Goal: Task Accomplishment & Management: Manage account settings

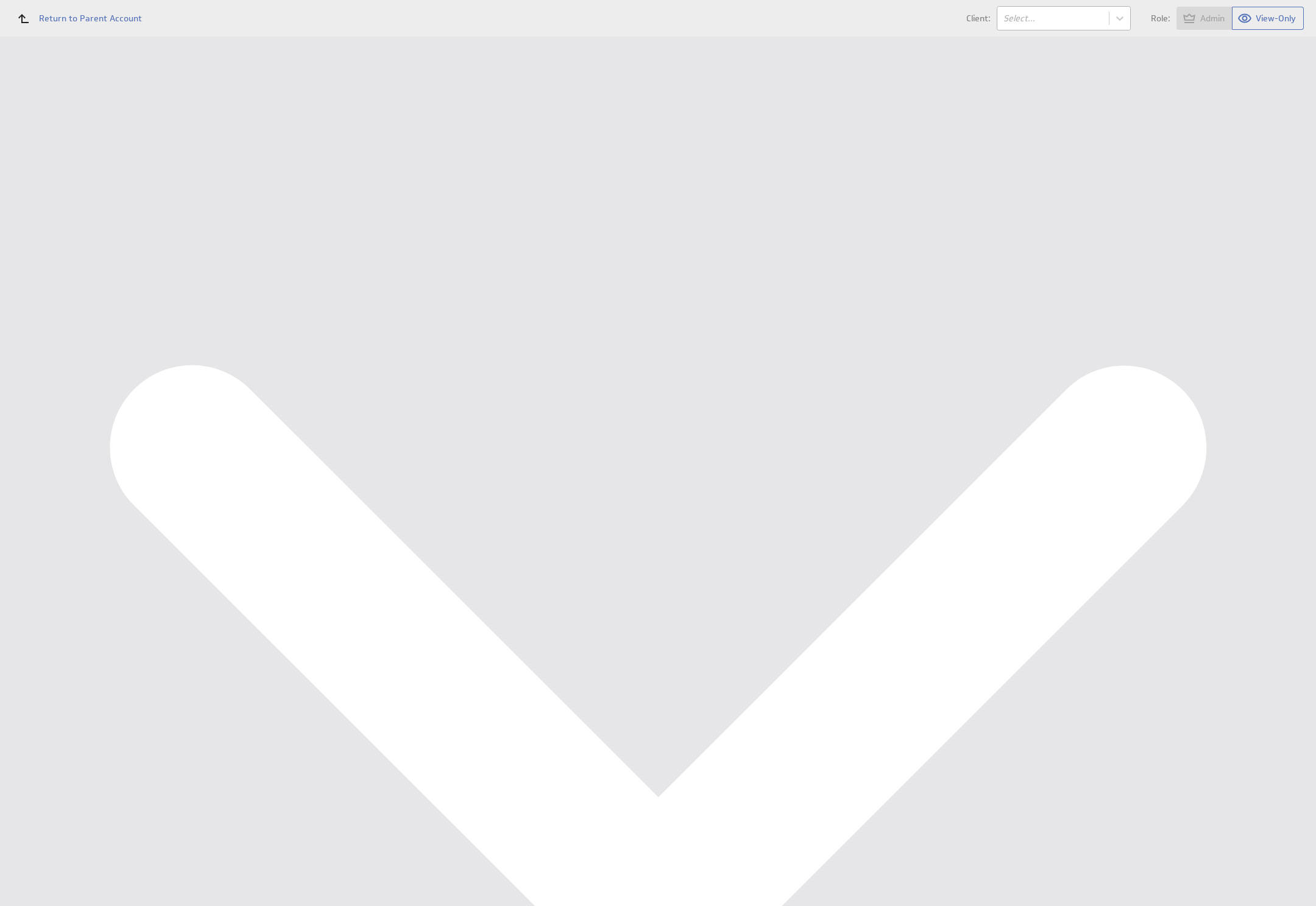
click at [1058, 11] on body "Return to Parent Account Client: Select... Role: Admin View-Only (no message) D…" at bounding box center [658, 453] width 1316 height 906
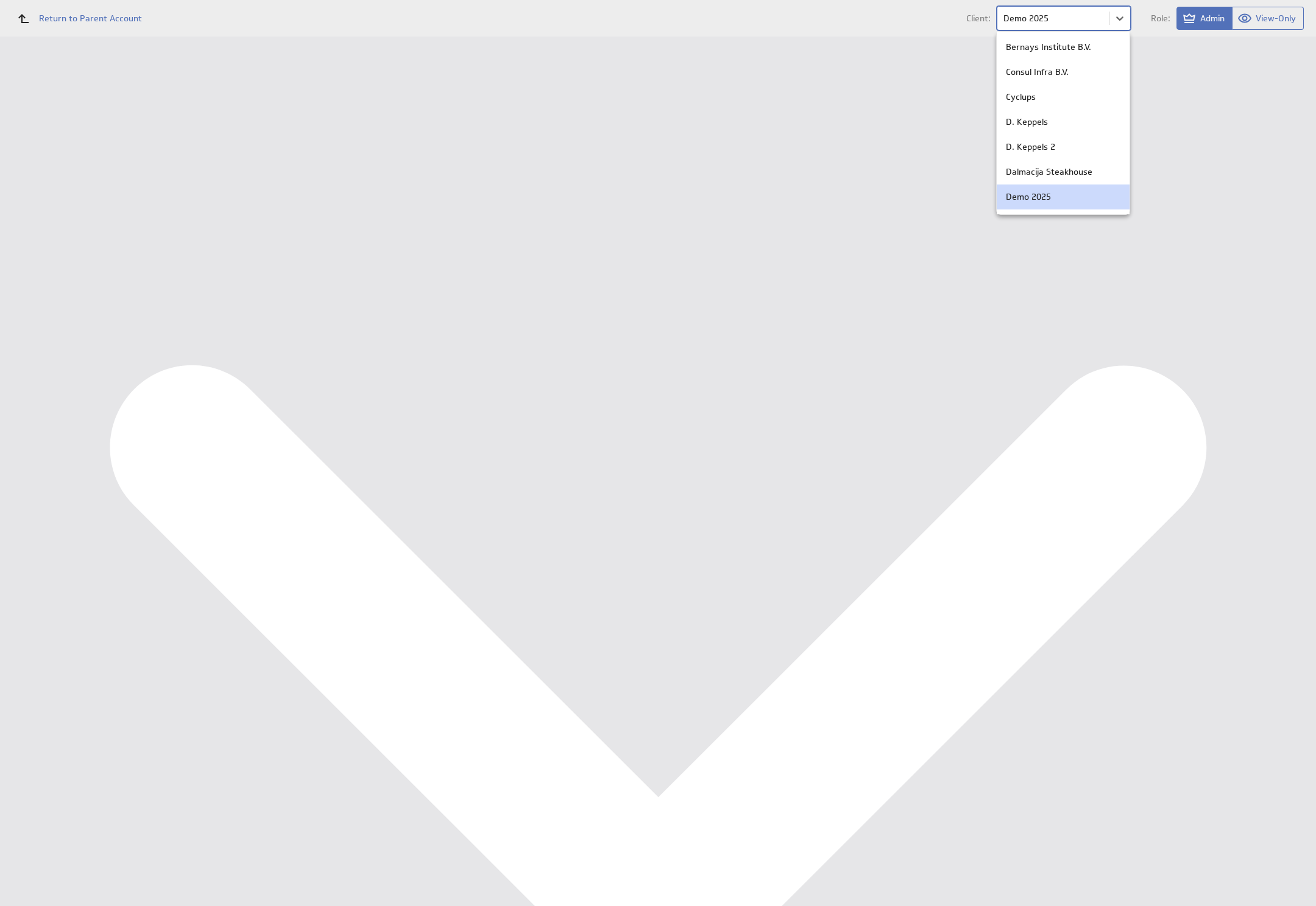
scroll to position [219, 0]
click at [864, 329] on div at bounding box center [658, 453] width 1316 height 906
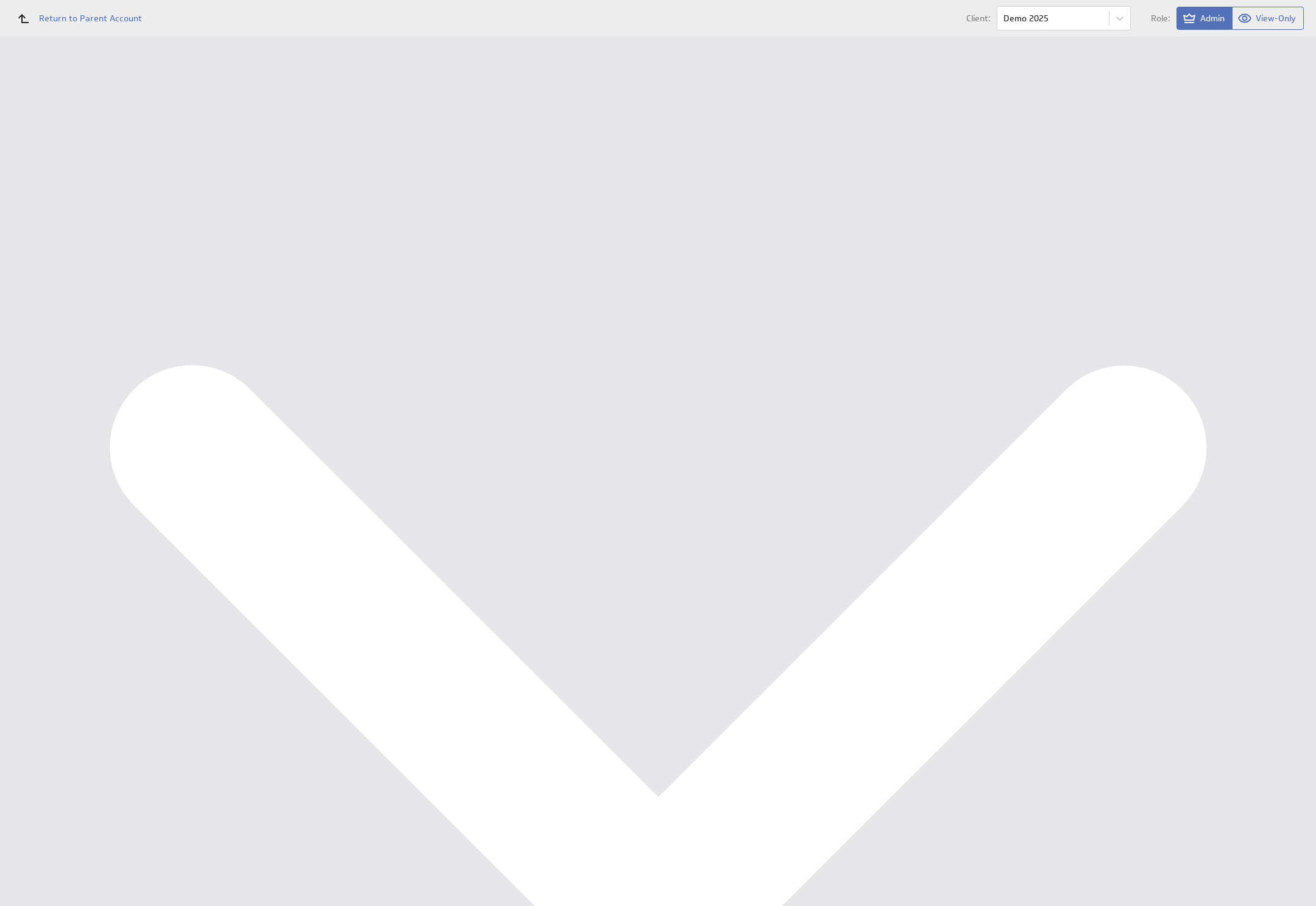
click at [137, 164] on div "Klipfolio Account" at bounding box center [79, 143] width 158 height 43
click at [118, 820] on div "Account" at bounding box center [78, 815] width 124 height 13
click at [107, 85] on div "Dashboards Management Dashboard Components Data Sources Users" at bounding box center [79, 85] width 158 height 0
click at [92, 85] on div "Dashboards Management Dashboard Components Data Sources Users" at bounding box center [79, 85] width 158 height 0
click at [268, 64] on div "Account Company Settings Usage" at bounding box center [737, 51] width 1157 height 30
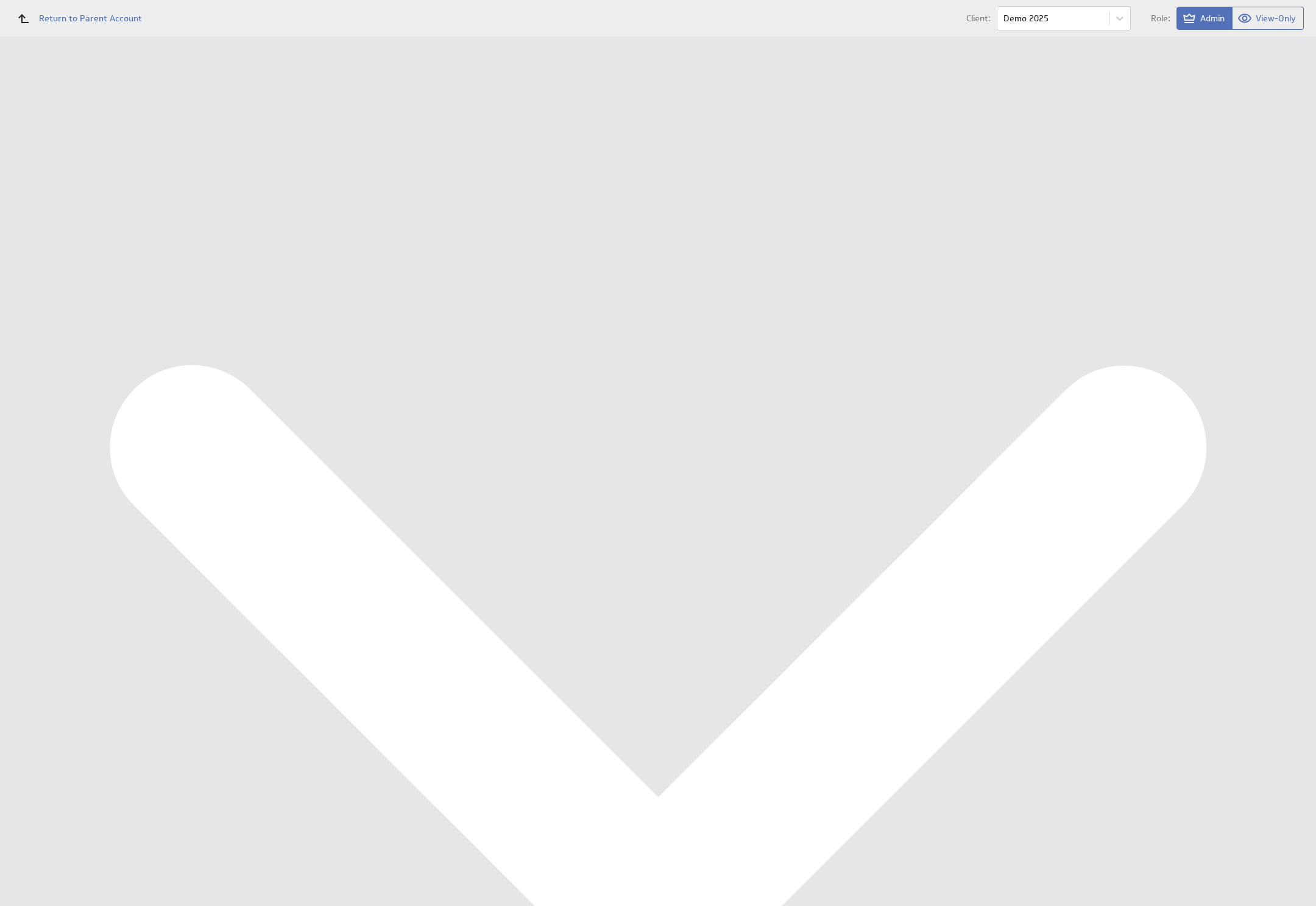
click at [267, 61] on div "Account Company Settings Usage" at bounding box center [737, 51] width 1157 height 30
click at [265, 53] on link "Company" at bounding box center [261, 49] width 61 height 24
click at [242, 50] on link "Company" at bounding box center [261, 49] width 61 height 24
click at [718, 214] on td "Disabled" at bounding box center [798, 217] width 987 height 20
click at [577, 36] on div "Account Company Settings Usage" at bounding box center [737, 36] width 1157 height 0
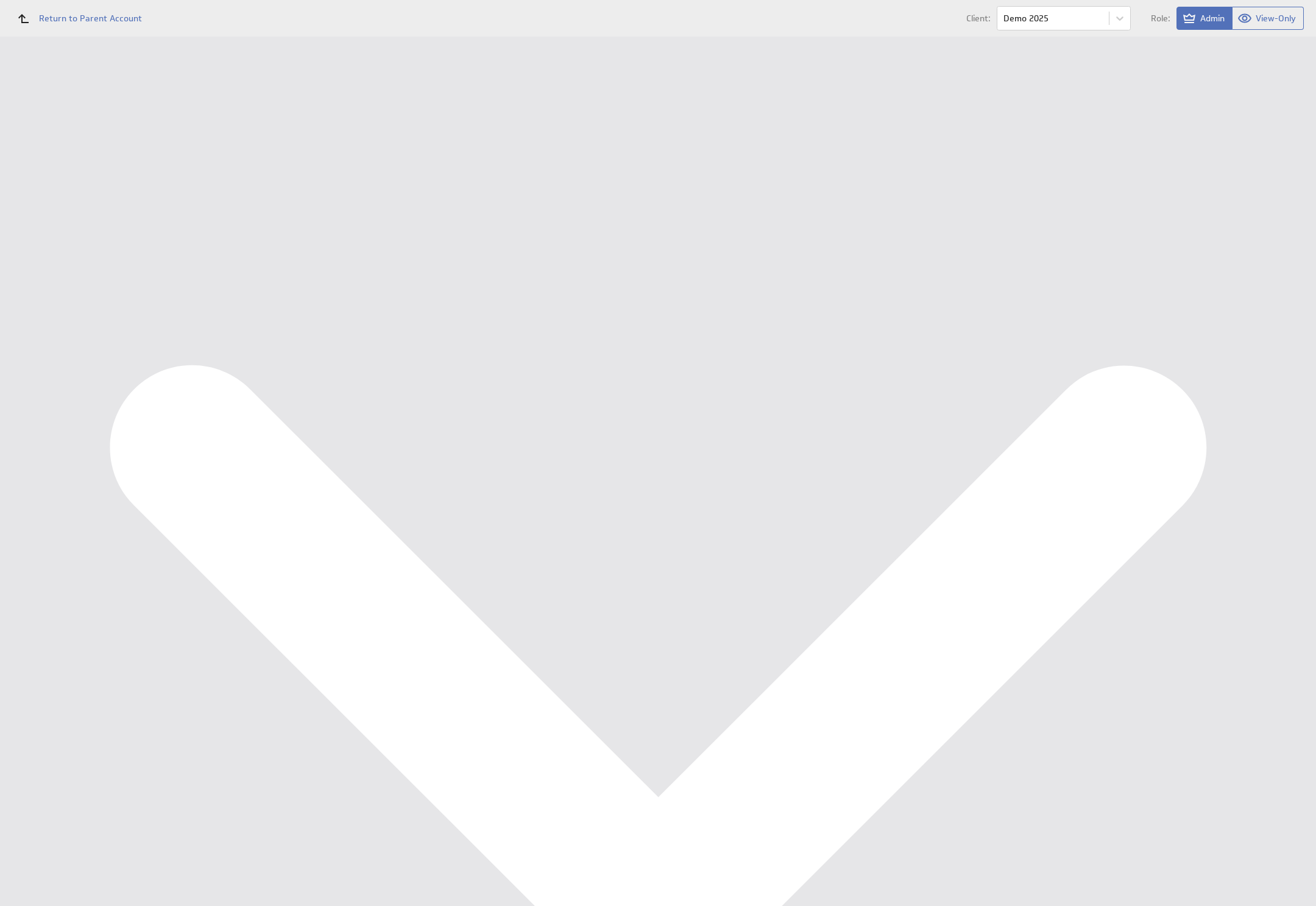
click at [199, 202] on div "Properties" at bounding box center [266, 202] width 166 height 23
click at [213, 183] on div "History" at bounding box center [266, 179] width 166 height 23
click at [209, 191] on link "Properties" at bounding box center [203, 196] width 42 height 11
click at [443, 188] on link "Add New Company Property" at bounding box center [416, 193] width 105 height 15
click at [485, 36] on div "Account Company Settings Usage" at bounding box center [737, 36] width 1157 height 0
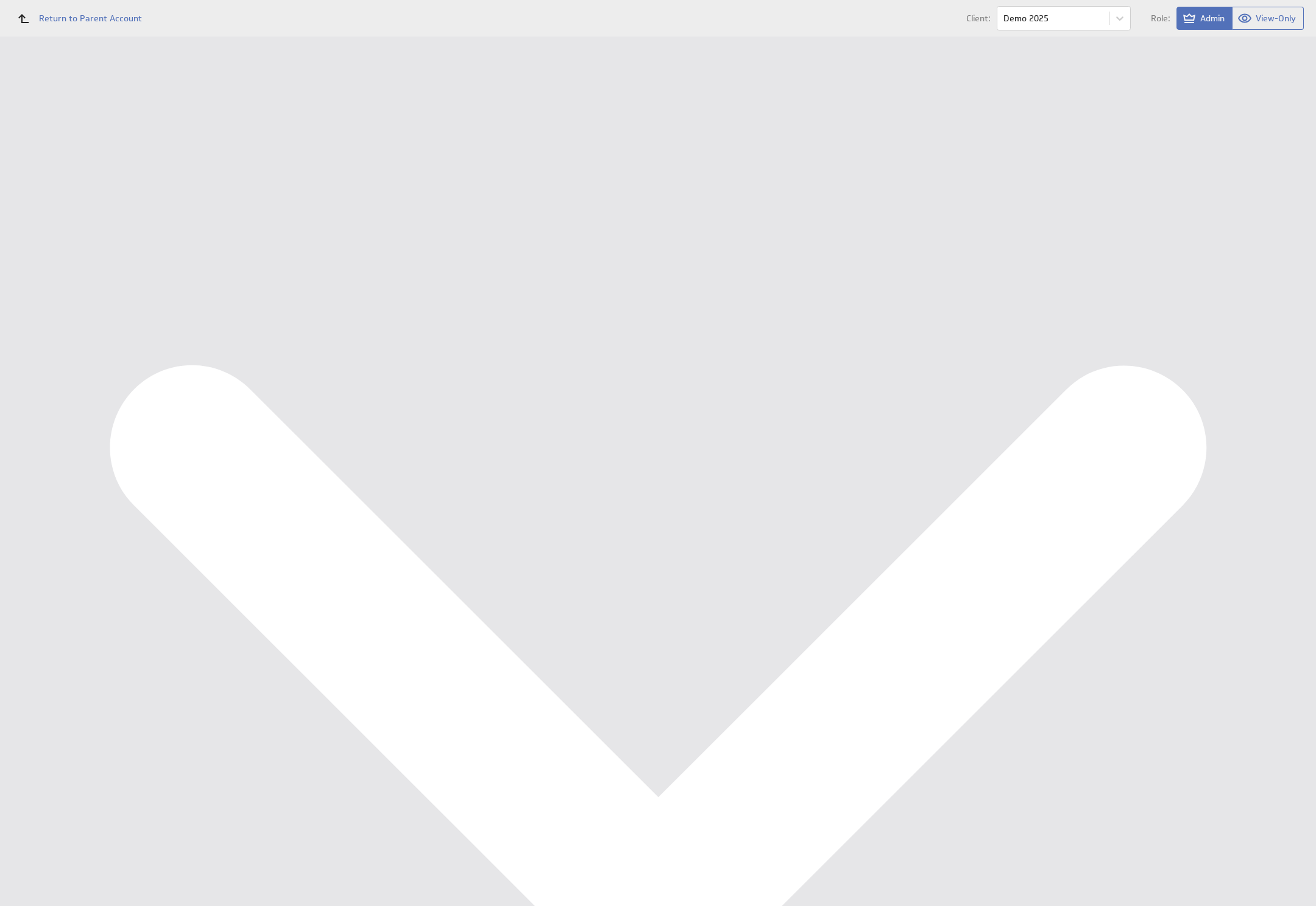
click at [493, 36] on div "Account Company Settings Usage" at bounding box center [737, 36] width 1157 height 0
click at [393, 264] on div "Klipfolio, Klip and Klipboard are trademarks or registered trademarks of Klipfo…" at bounding box center [737, 251] width 1157 height 51
click at [575, 247] on div "Klipfolio, Klip and Klipboard are trademarks or registered trademarks of Klipfo…" at bounding box center [737, 251] width 1157 height 51
click at [418, 195] on link "Add New Company Property" at bounding box center [416, 193] width 105 height 15
click at [153, 85] on div "Dashboards Management Dashboard Components Data Sources Users" at bounding box center [79, 85] width 158 height 0
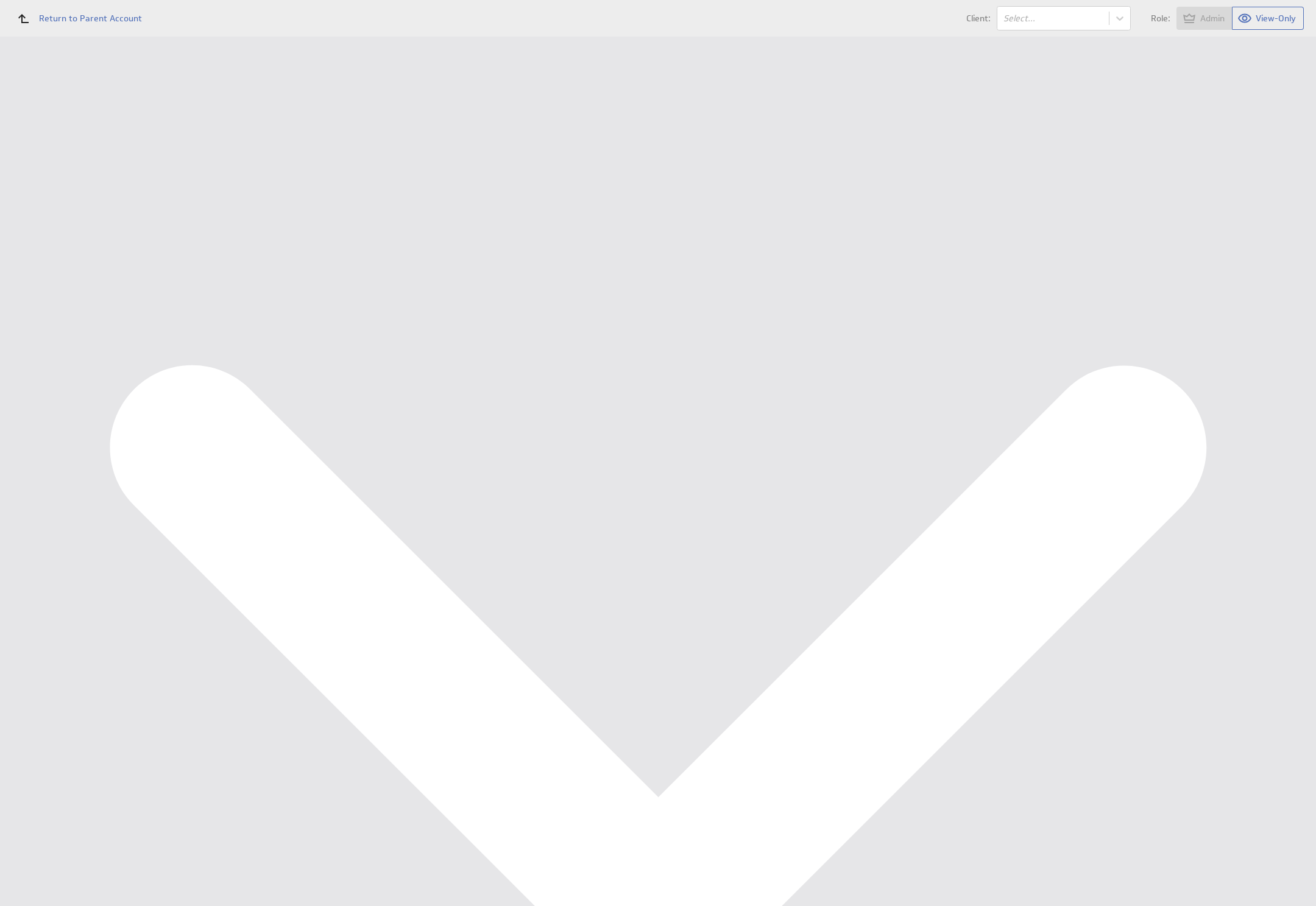
click at [439, 36] on div "Account Company Settings Usage" at bounding box center [737, 36] width 1157 height 0
click at [425, 247] on td "Company Properties Property Name ▲ Company Value ▲ company.id 84ce3e968c0f62ade…" at bounding box center [820, 186] width 942 height 143
click at [420, 237] on link "Add New Company Property" at bounding box center [416, 238] width 105 height 15
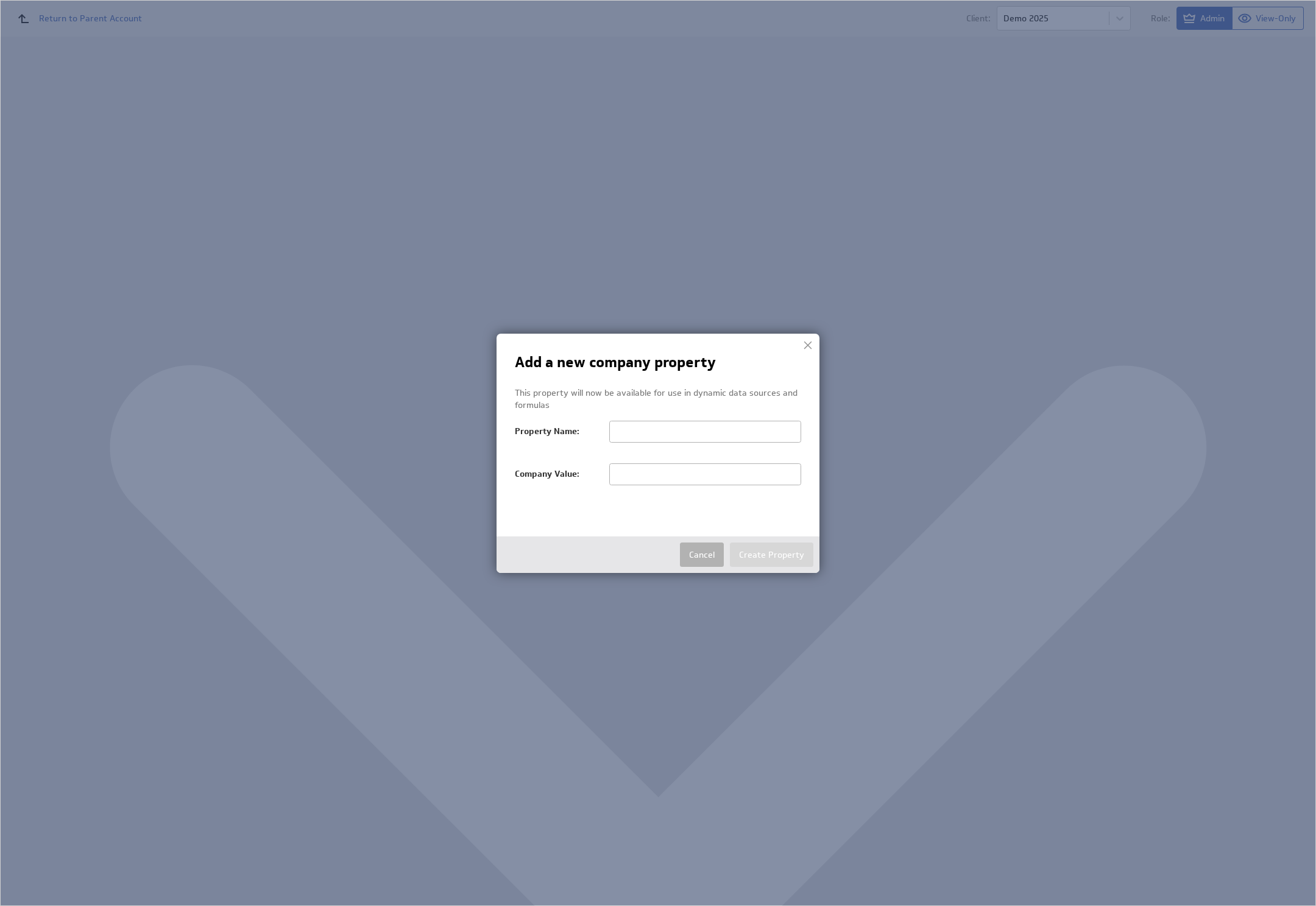
click at [709, 451] on div at bounding box center [705, 438] width 192 height 34
click at [699, 434] on input "text" at bounding box center [705, 432] width 192 height 22
type input "aantalJaar"
type input "1"
click at [779, 545] on button "Create Property" at bounding box center [771, 555] width 83 height 24
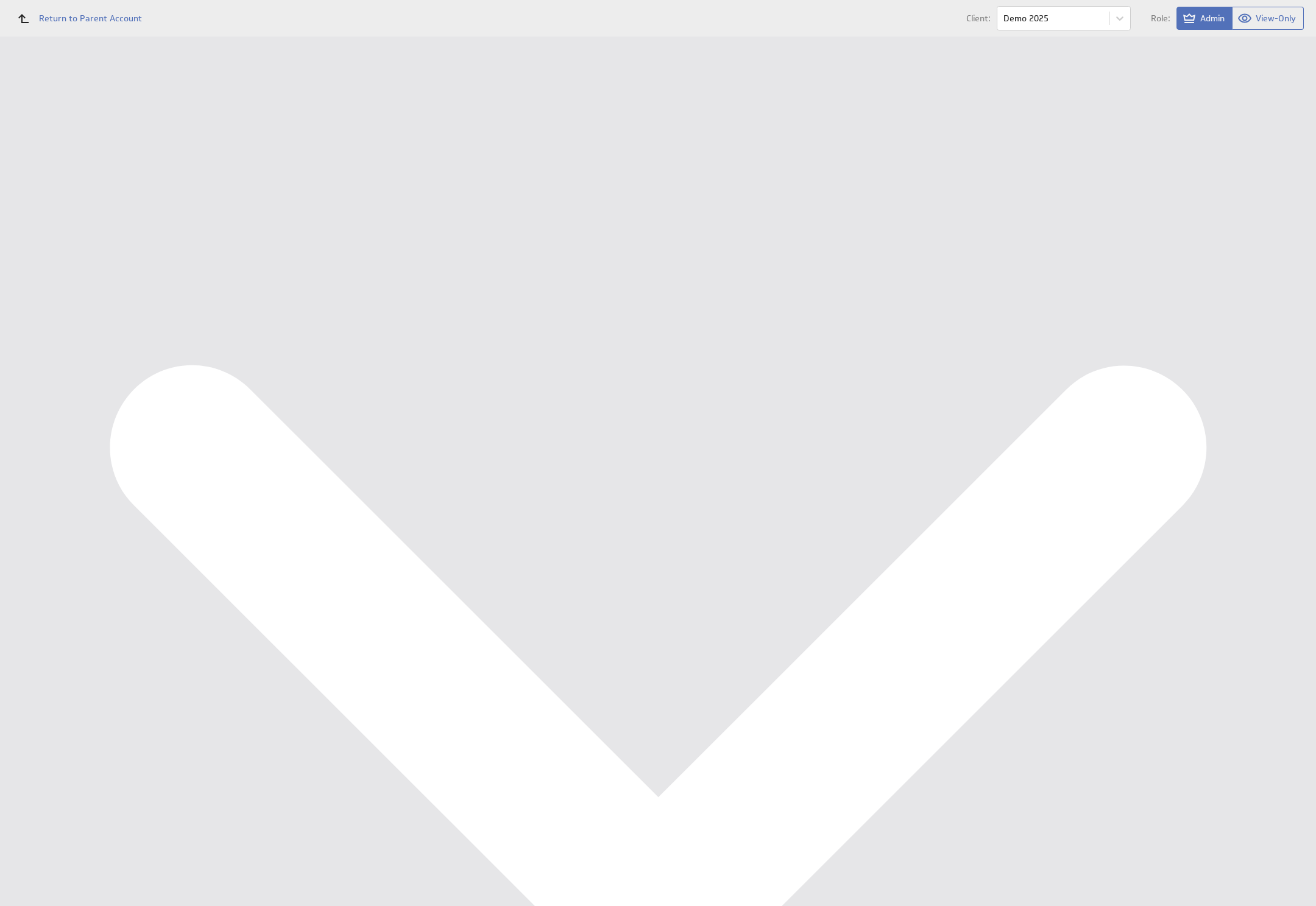
click at [811, 36] on div "Account Company Settings Usage" at bounding box center [737, 36] width 1157 height 0
click at [420, 233] on td "aantalJaar" at bounding box center [570, 236] width 418 height 24
click at [424, 279] on td "Company Properties Property Name ▲ Company Value ▲ company.id 84ce3e968c0f62ade…" at bounding box center [820, 199] width 942 height 168
click at [415, 268] on link "Add New Company Property" at bounding box center [416, 263] width 105 height 15
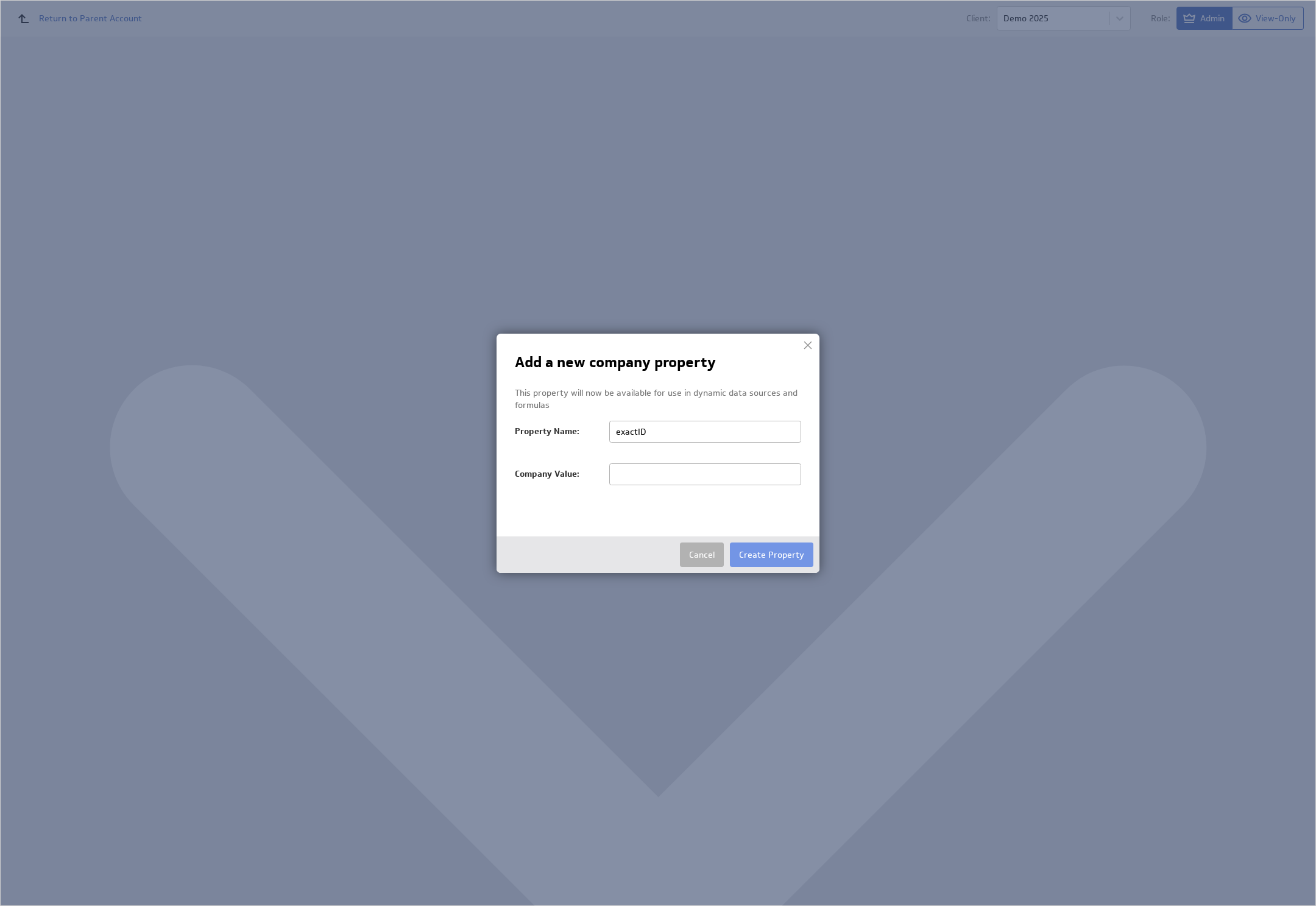
type input "exactID"
type input "11"
click at [741, 552] on button "Create Property" at bounding box center [771, 555] width 83 height 24
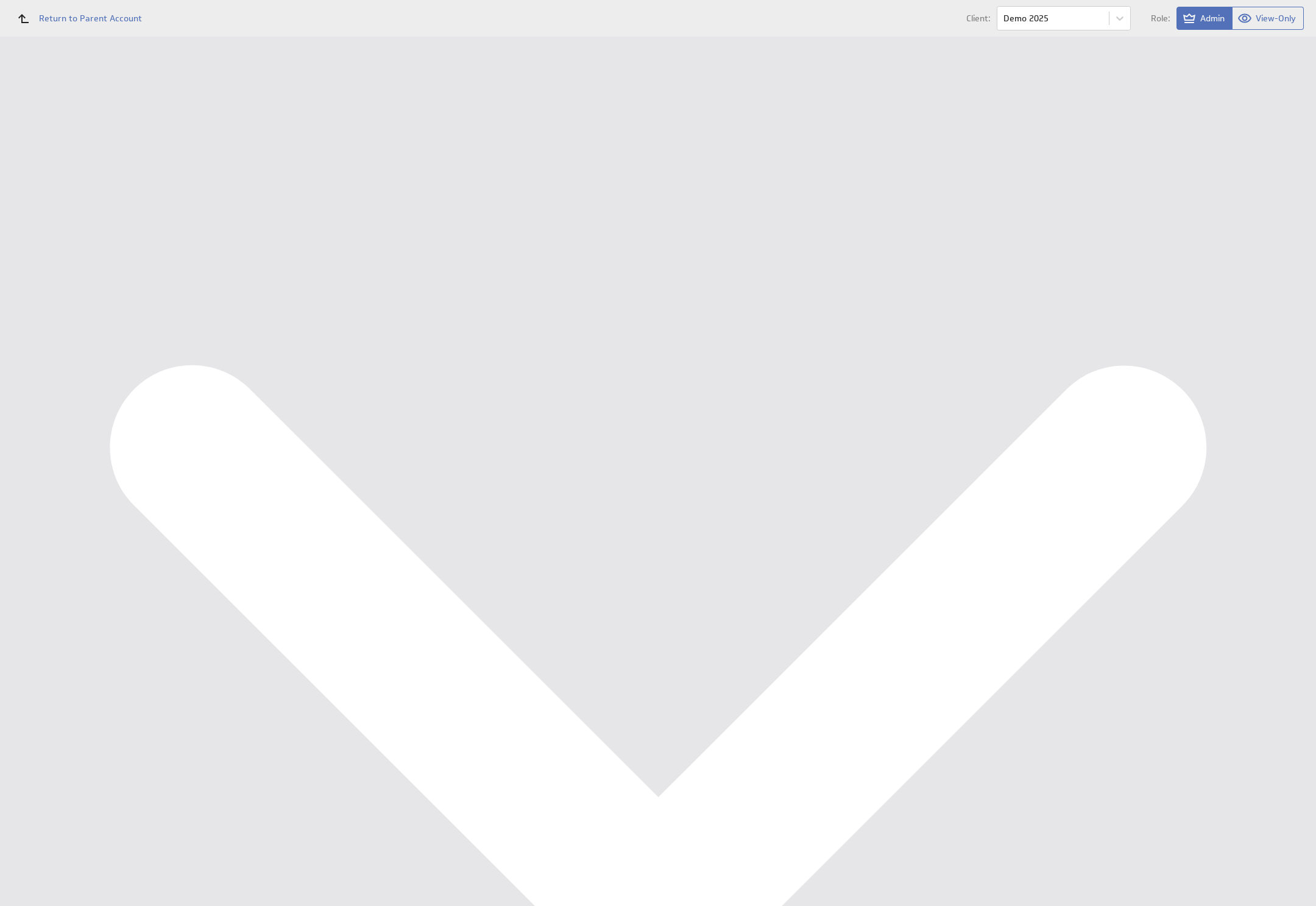
click at [792, 36] on div "Account Company Settings Usage" at bounding box center [737, 36] width 1157 height 0
click at [76, 143] on div "Management Dashboard" at bounding box center [91, 141] width 123 height 11
click at [686, 36] on div "Account Company Settings Usage" at bounding box center [737, 36] width 1157 height 0
click at [84, 208] on div "Data Sources" at bounding box center [79, 219] width 158 height 27
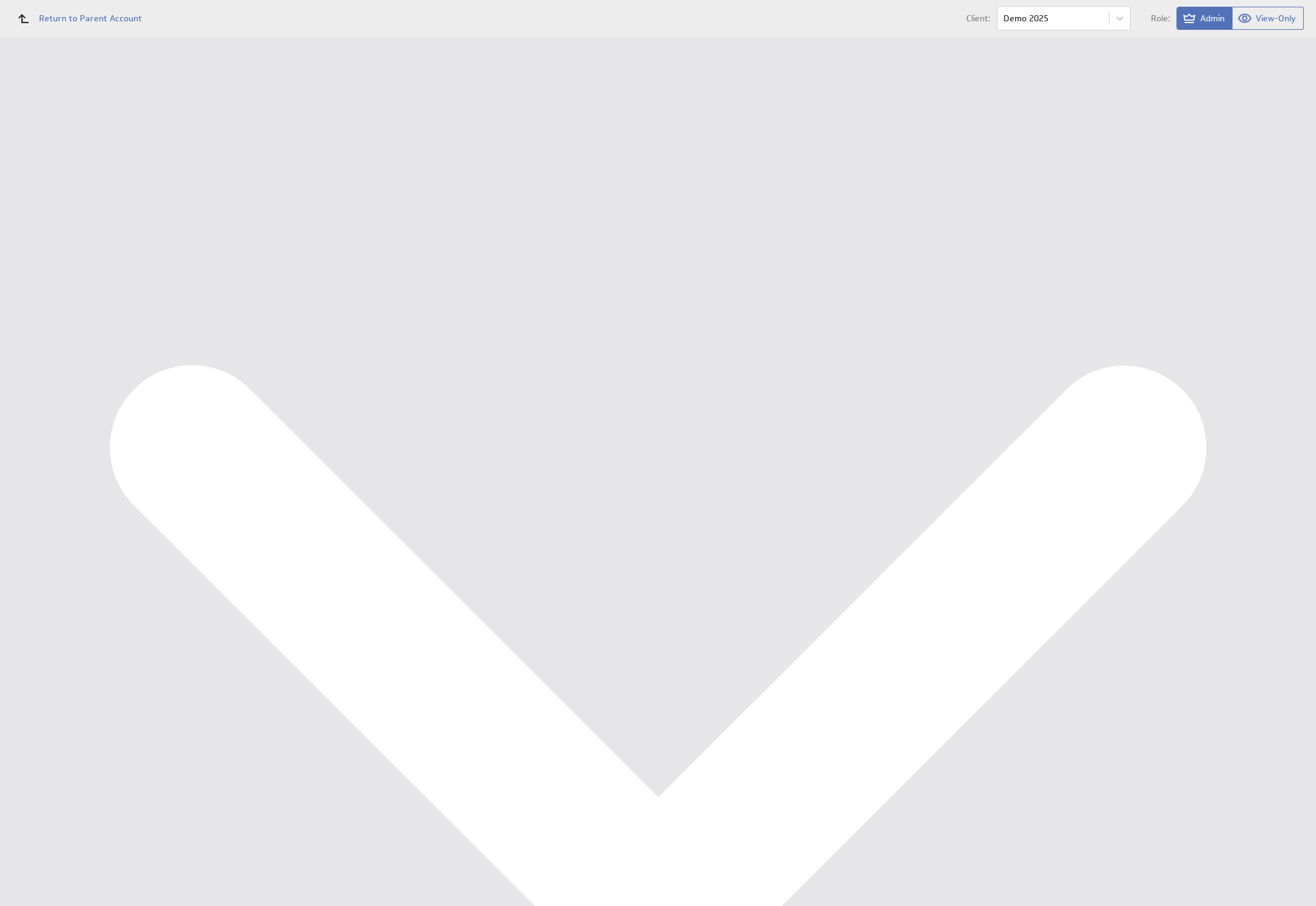
click at [86, 212] on div "Data Sources" at bounding box center [79, 219] width 100 height 14
click at [89, 132] on div "Management Dashboard" at bounding box center [79, 141] width 158 height 21
click at [1264, 100] on div "Edit..." at bounding box center [1225, 103] width 122 height 20
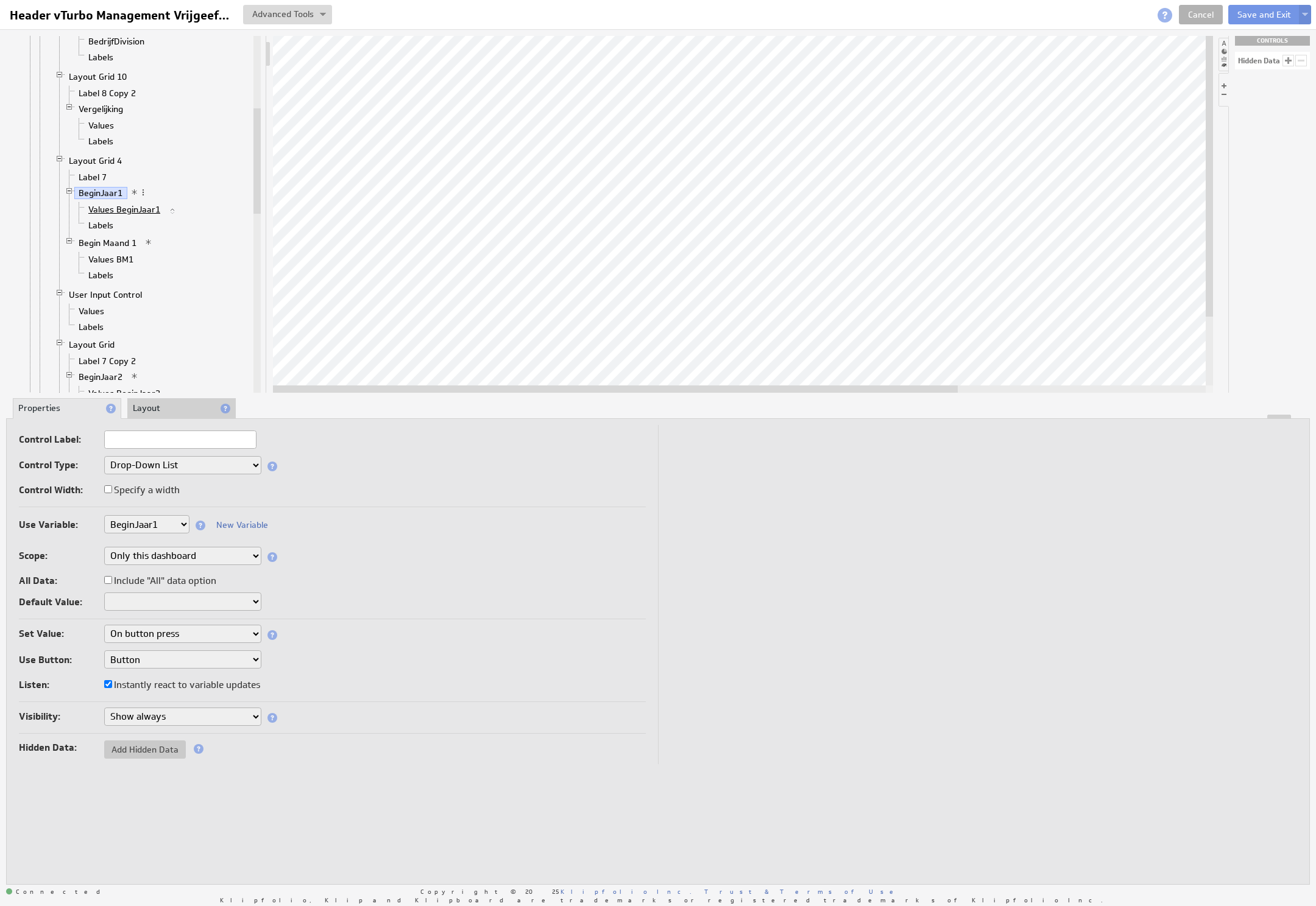
click at [97, 216] on link "Values BeginJaar1" at bounding box center [124, 209] width 81 height 12
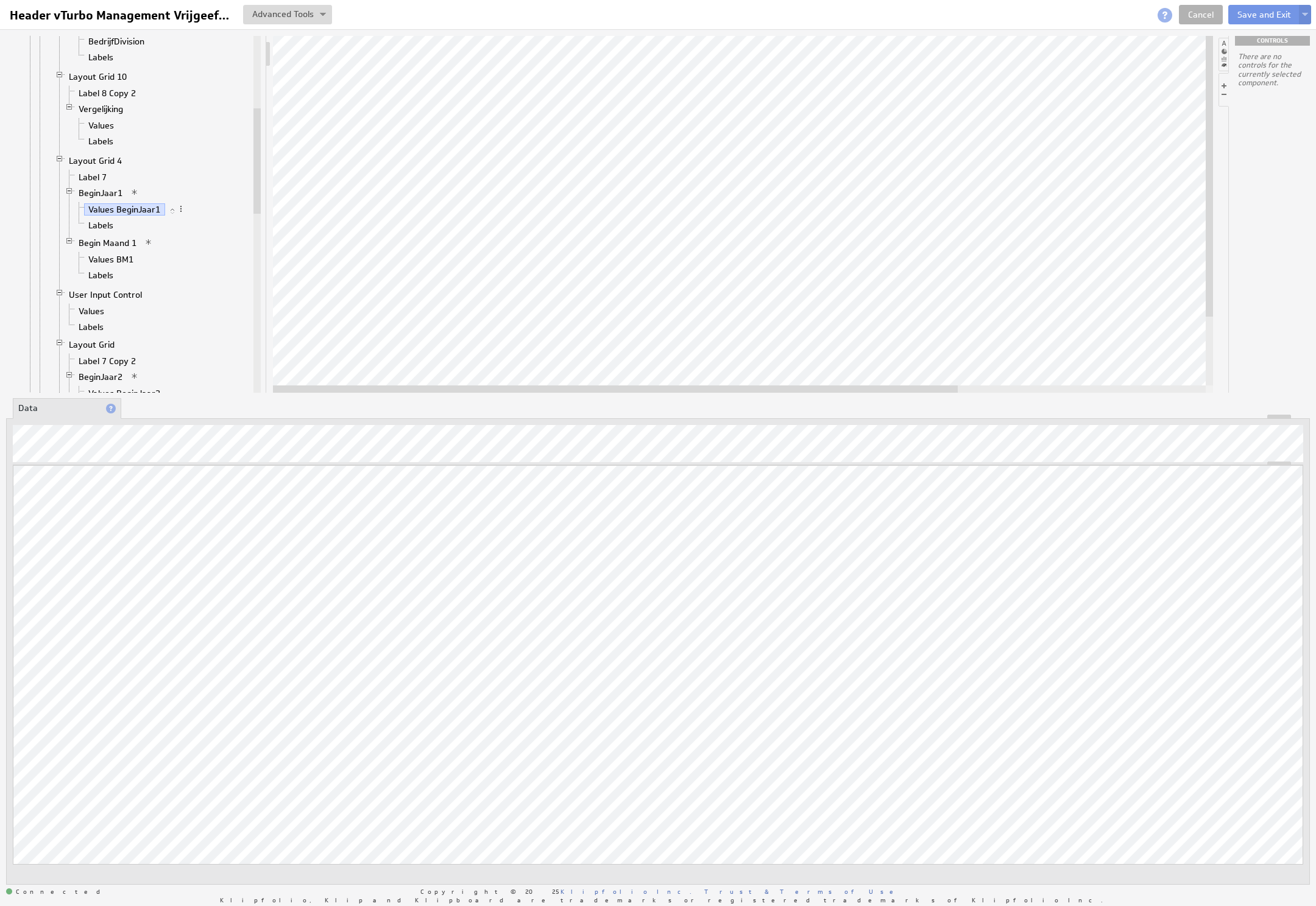
click at [1261, 552] on div "Updating... Select a Function ARRAY DATE SELECT SLICE SUM Data Manipulation Log…" at bounding box center [658, 682] width 1290 height 434
drag, startPoint x: 544, startPoint y: 389, endPoint x: 752, endPoint y: 388, distance: 208.0
click at [752, 388] on div at bounding box center [615, 388] width 685 height 7
click at [1202, 14] on link "Cancel" at bounding box center [1200, 14] width 44 height 20
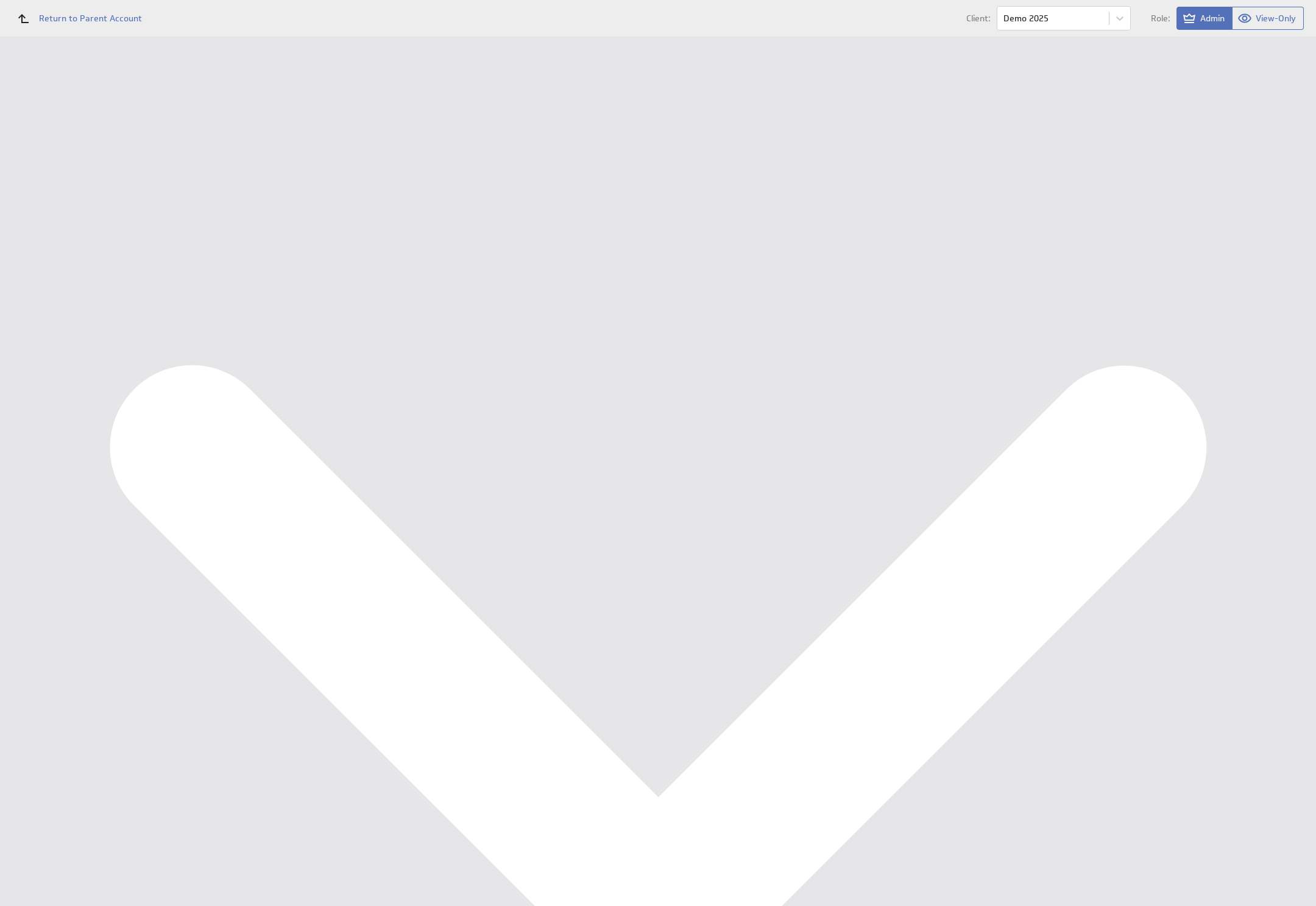
click at [89, 219] on div "Data Sources" at bounding box center [79, 219] width 100 height 14
click at [87, 219] on div "Data Sources" at bounding box center [79, 219] width 100 height 14
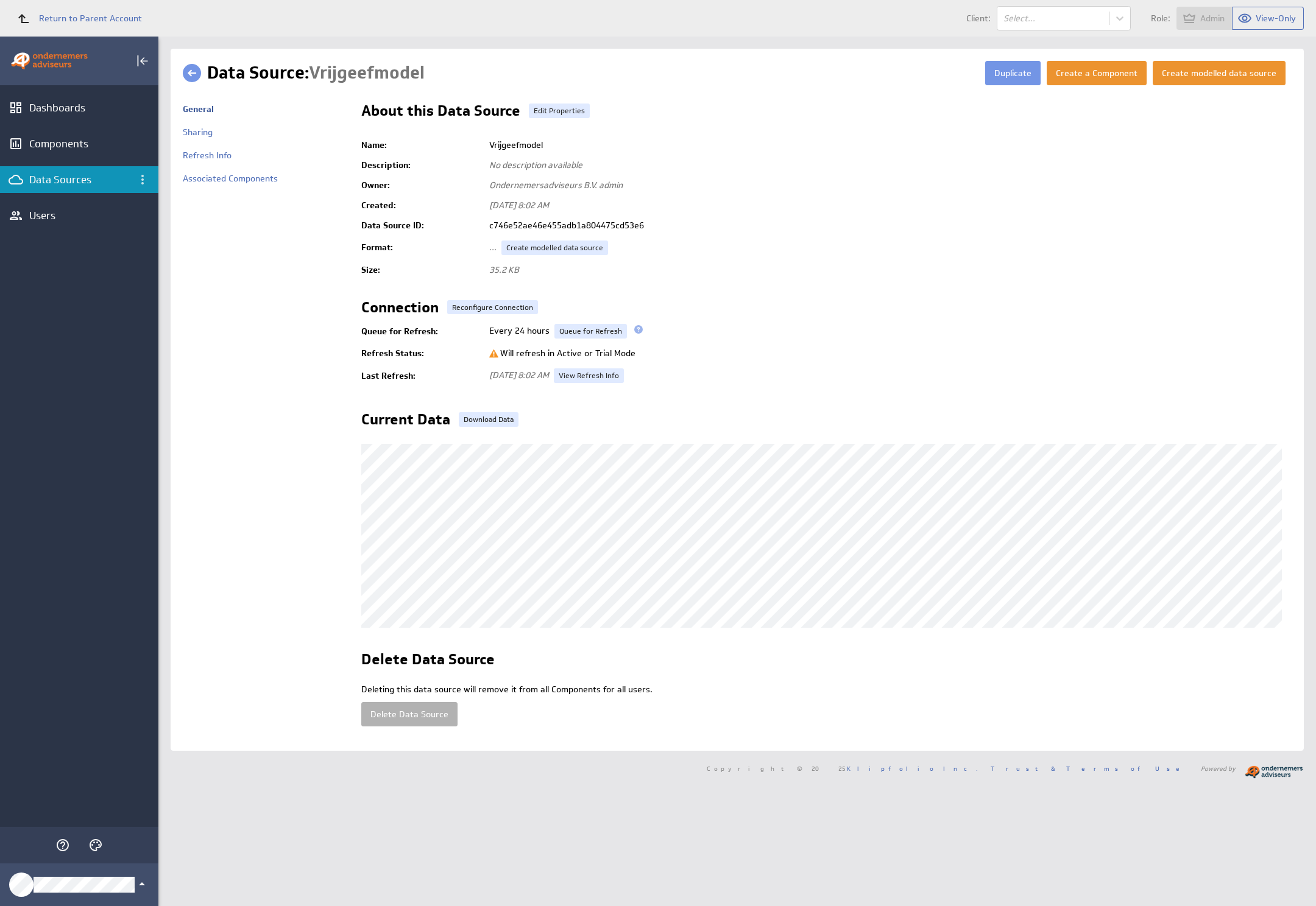
click at [489, 297] on td at bounding box center [826, 291] width 930 height 20
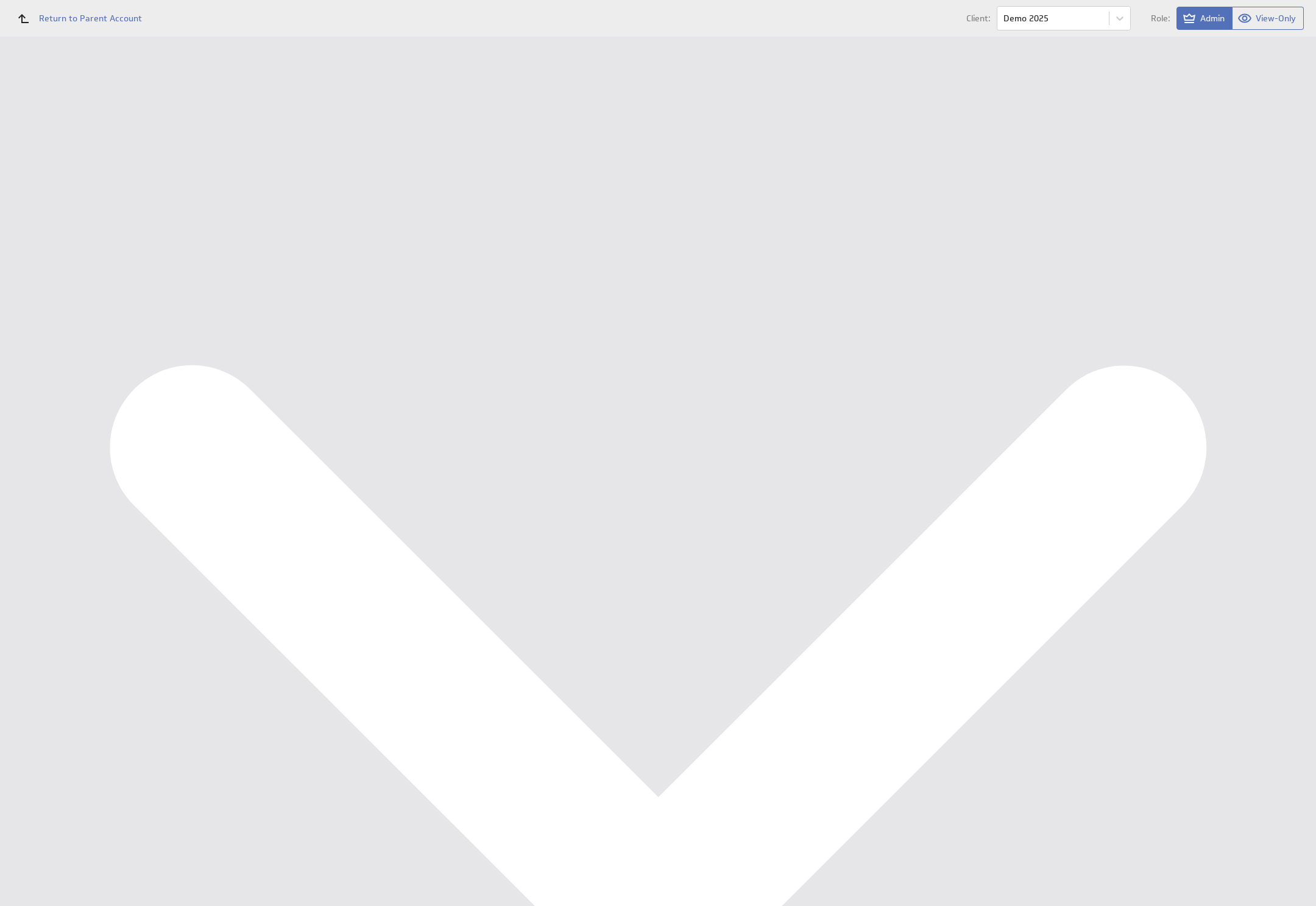
click at [488, 309] on button "Reconfigure Connection" at bounding box center [492, 307] width 91 height 14
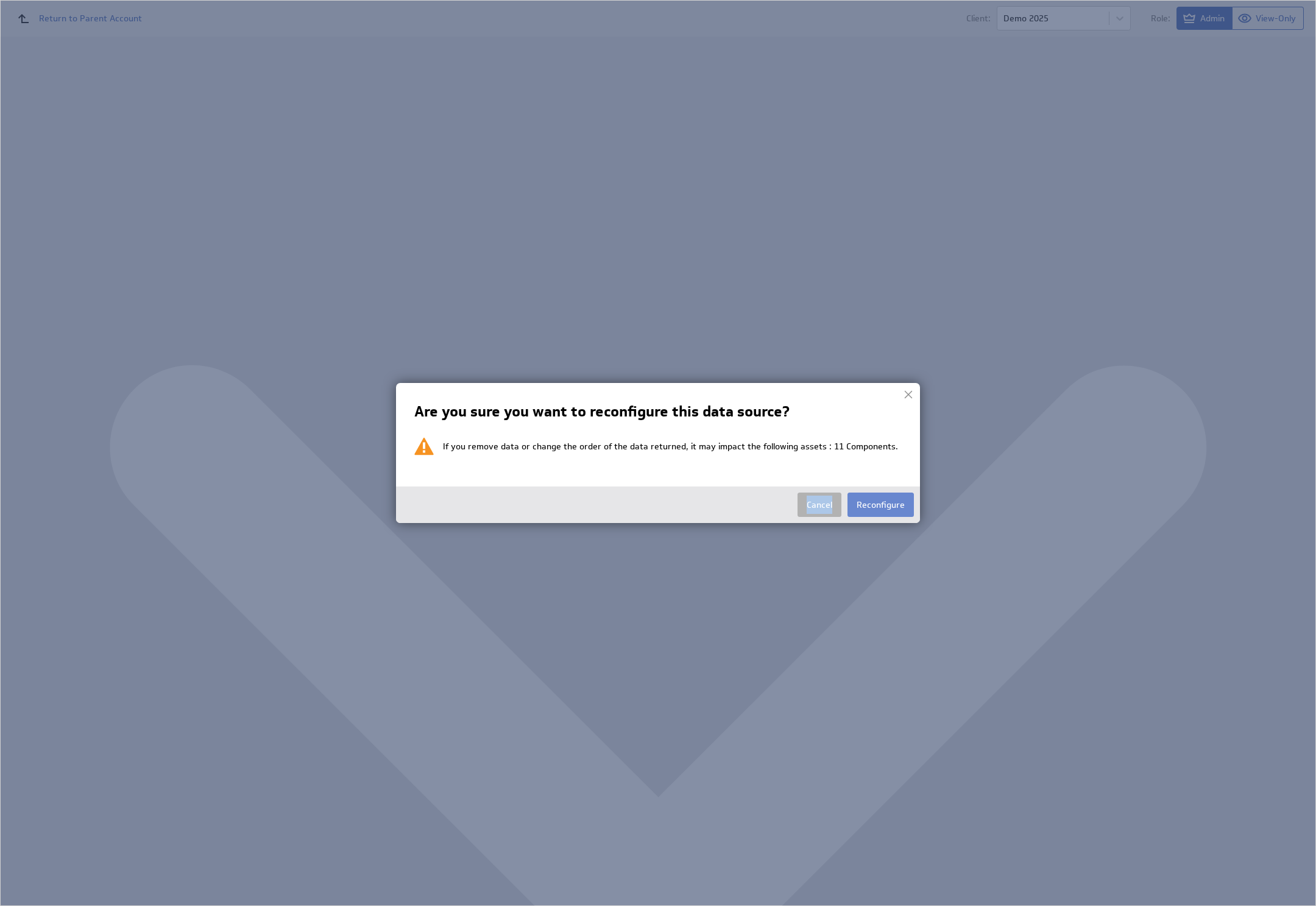
click at [875, 492] on div "Cancel Reconfigure" at bounding box center [658, 505] width 524 height 36
click at [889, 505] on button "Reconfigure" at bounding box center [881, 505] width 66 height 24
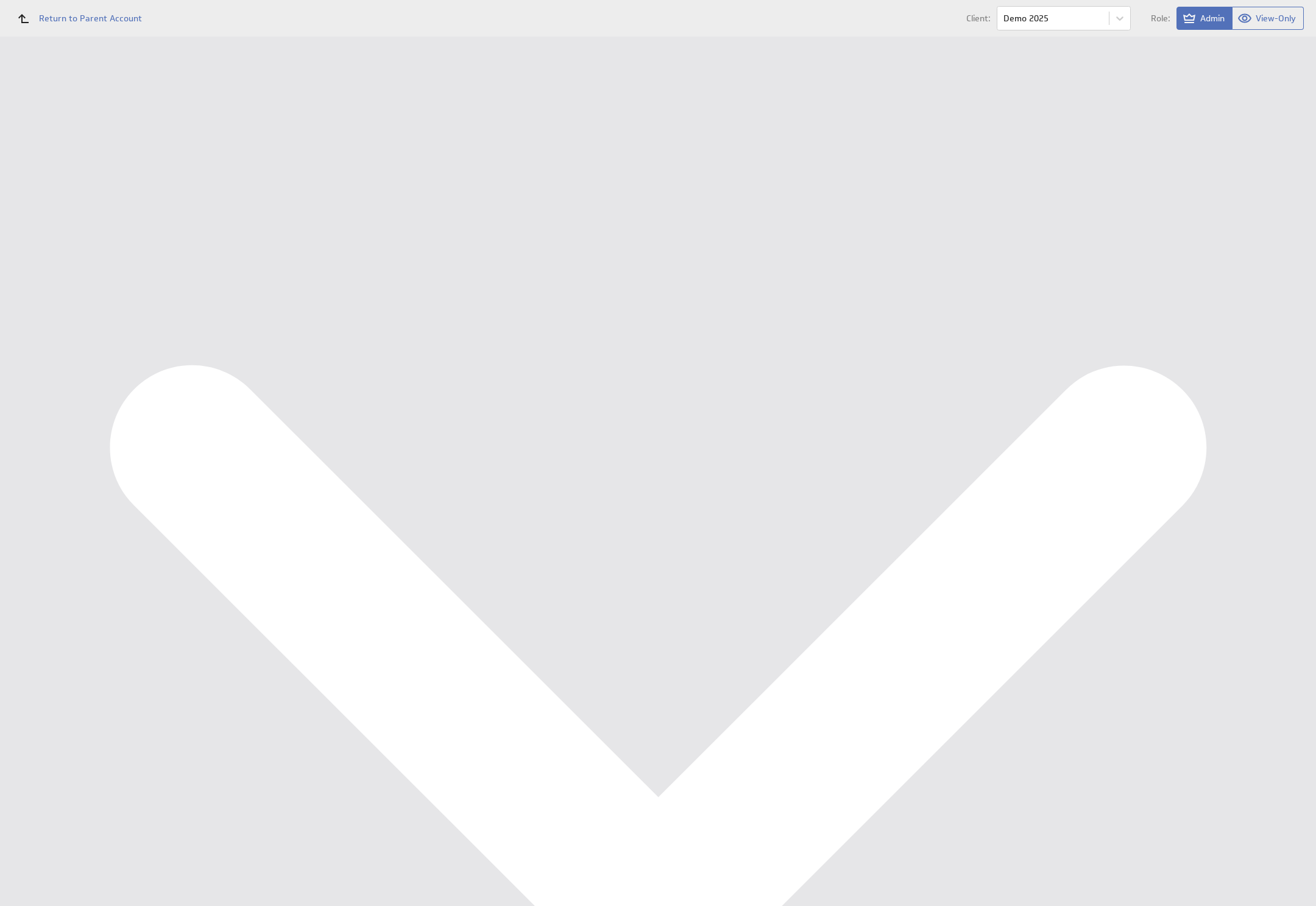
click at [249, 151] on select "Select account Ondernemersadviseurs B.V. @ Google created [DATE] 8:00 AM GMT + …" at bounding box center [268, 143] width 170 height 22
select select "f74406ffcc21735a6d578cb5f8372466"
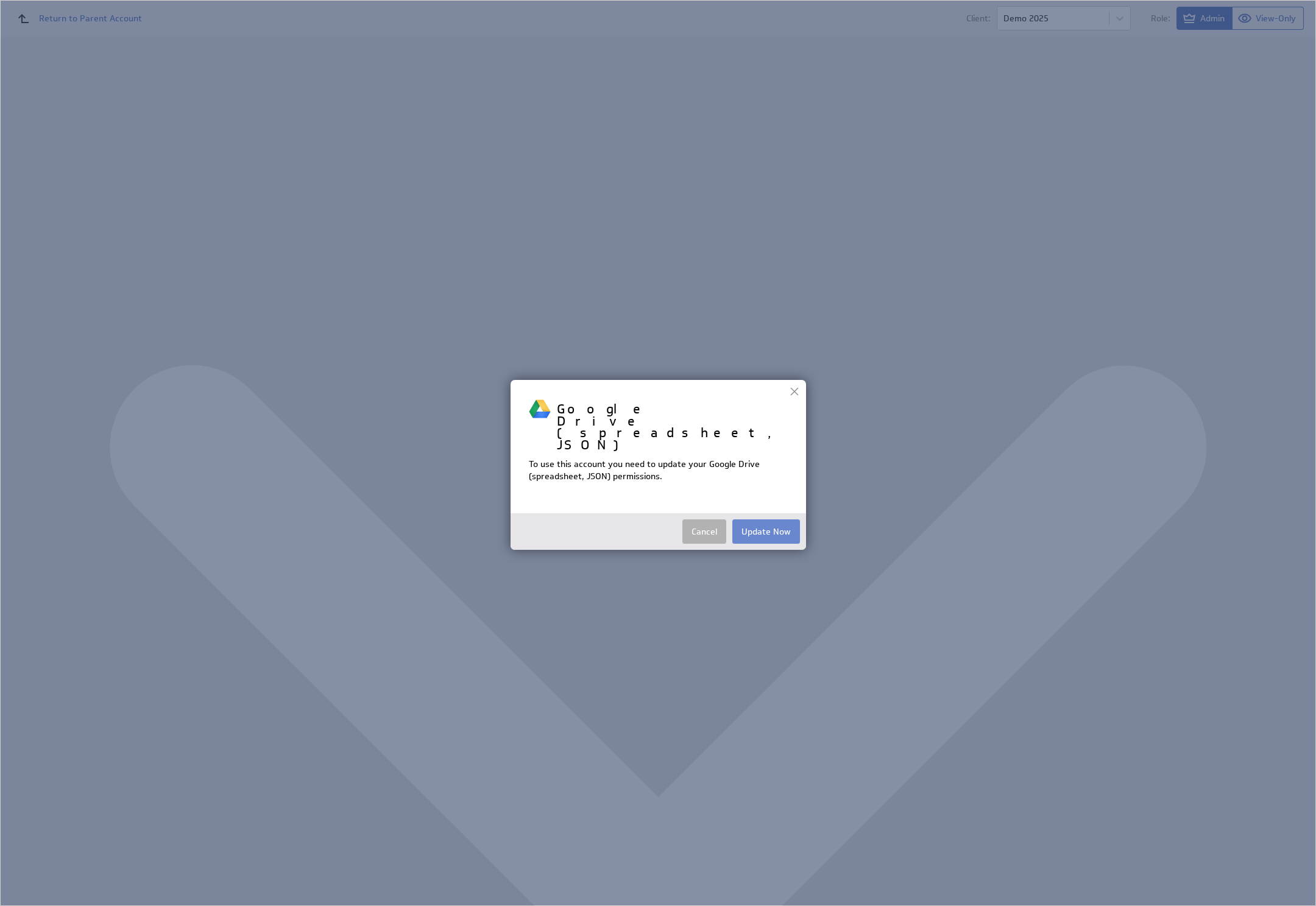
click at [780, 520] on button "Update Now" at bounding box center [766, 532] width 68 height 24
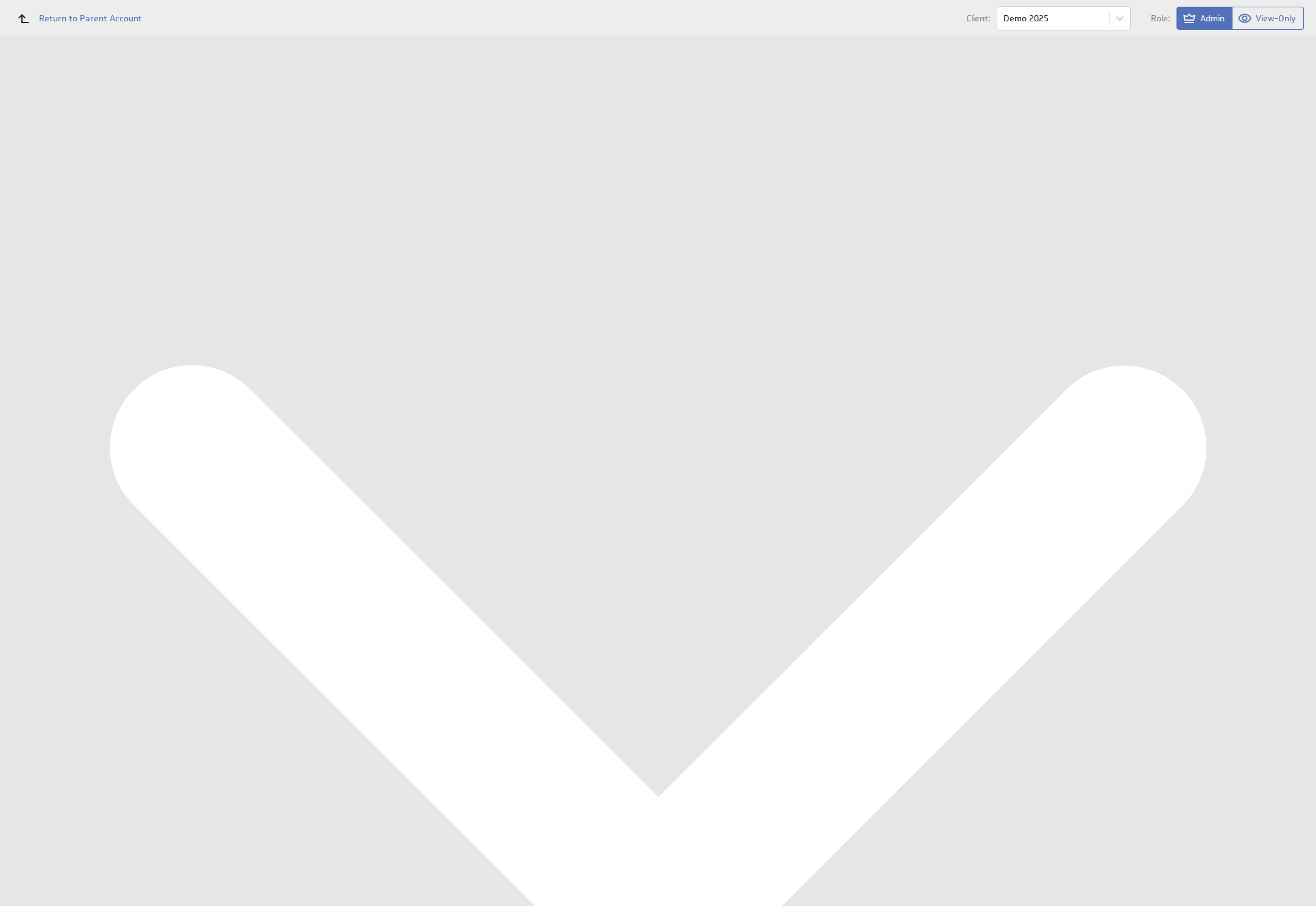
type input "Ondernemersadviseurs B.V. @ Google created [DATE] 8:00 AM GMT"
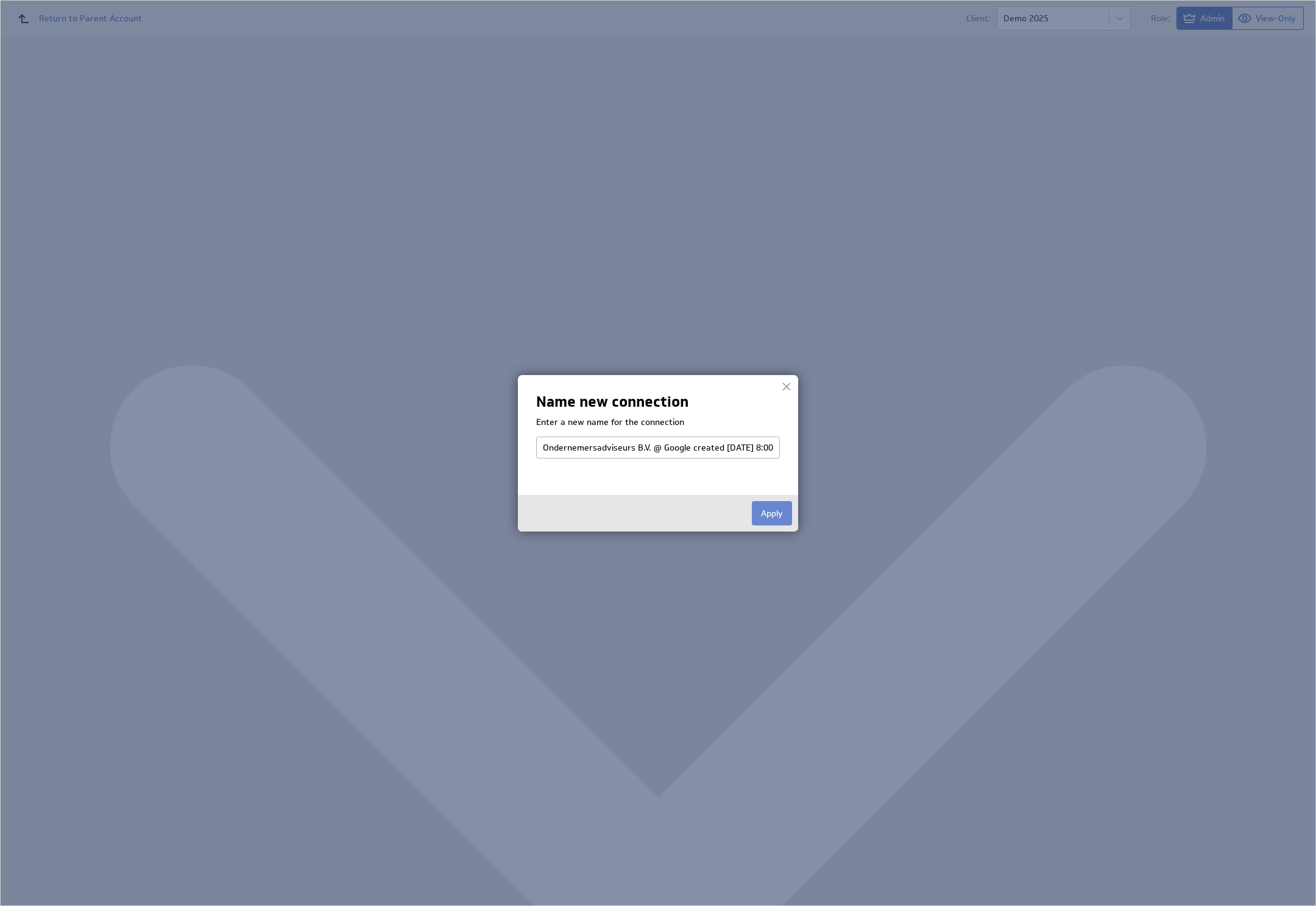
click at [762, 508] on button "Apply" at bounding box center [771, 513] width 40 height 24
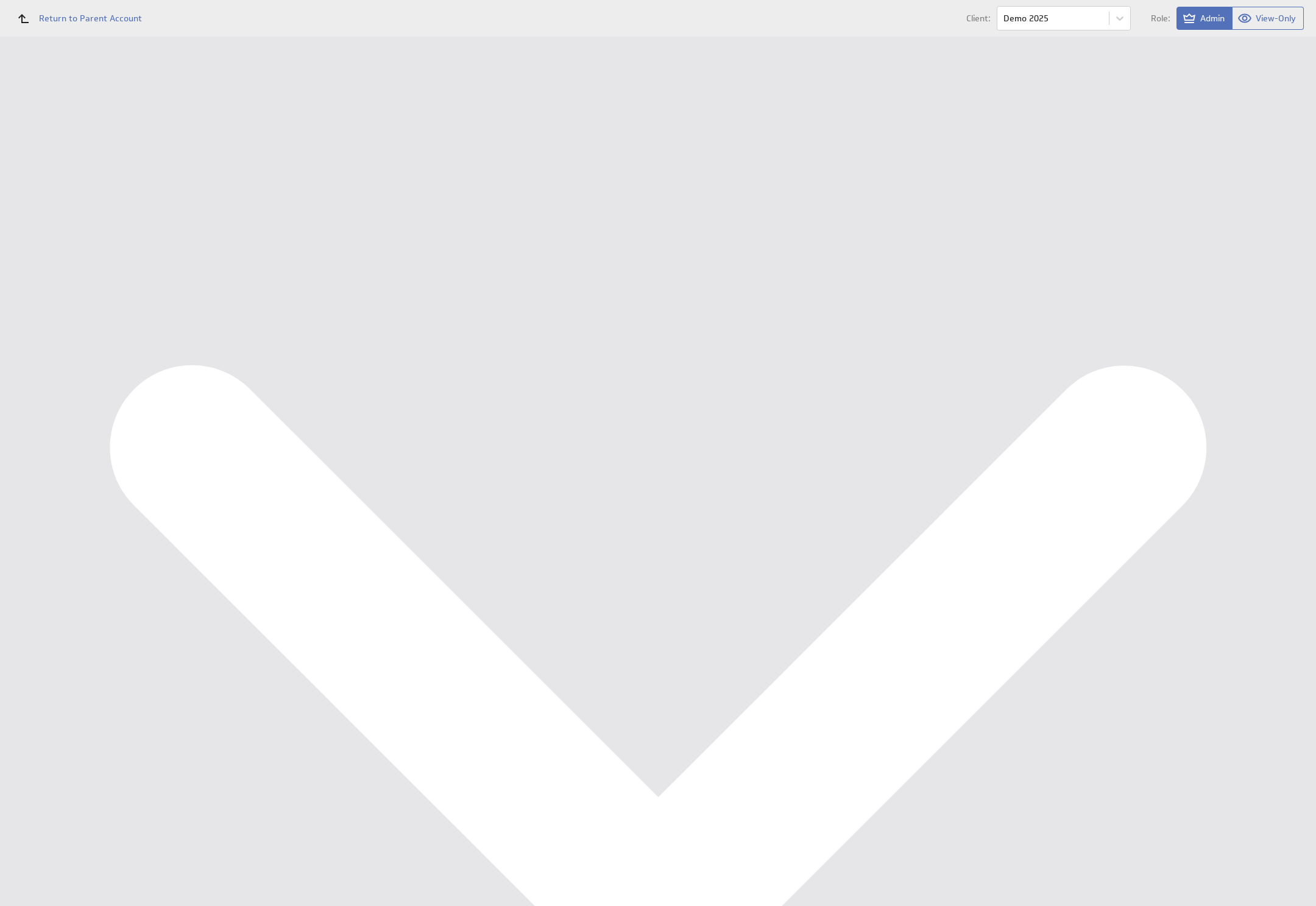
select select "f74406ffcc21735a6d578cb5f8372466"
click at [764, 36] on div "Which account do you want to use? Google Drive (spreadsheet, JSON) Select accou…" at bounding box center [737, 36] width 1157 height 0
click at [252, 185] on input "Continue" at bounding box center [259, 188] width 53 height 24
click at [252, 480] on input "Done" at bounding box center [252, 468] width 39 height 24
click at [73, 148] on div "Management Dashboard" at bounding box center [79, 141] width 158 height 21
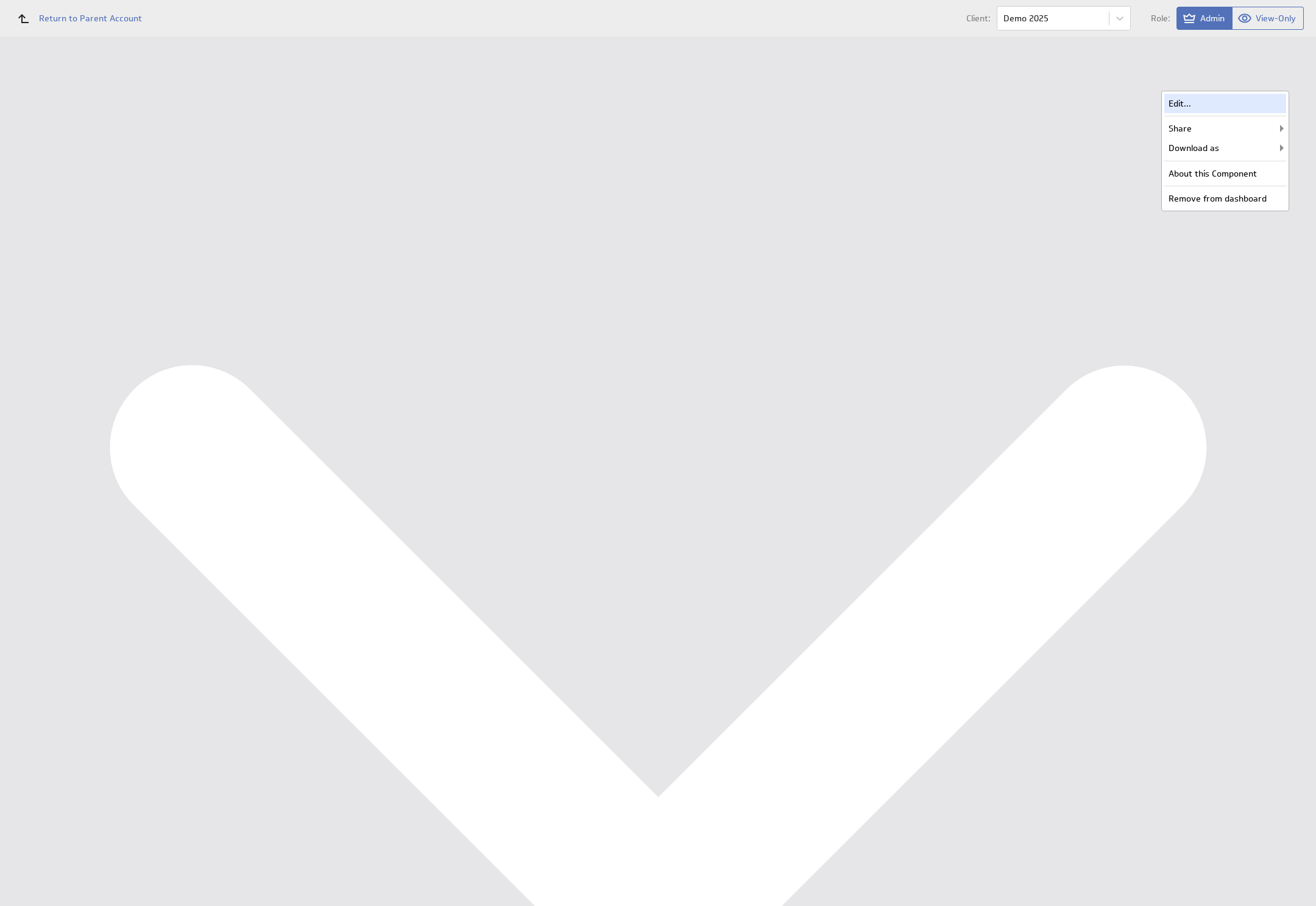
click at [1225, 105] on div "Edit..." at bounding box center [1225, 103] width 122 height 20
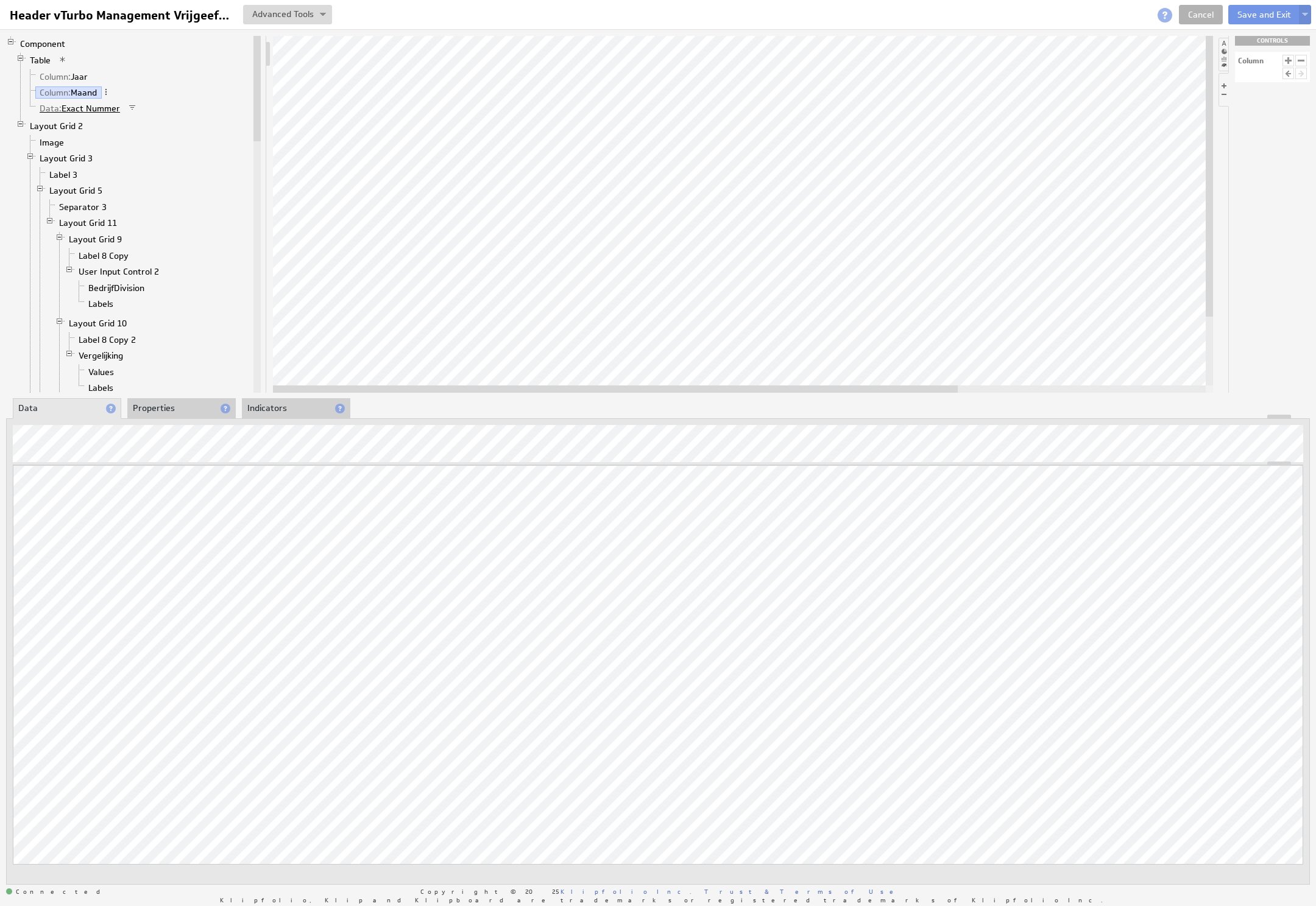
click at [78, 107] on link "Data: Exact Nummer" at bounding box center [80, 108] width 89 height 12
click at [155, 120] on span at bounding box center [147, 120] width 24 height 20
select select "exactCode"
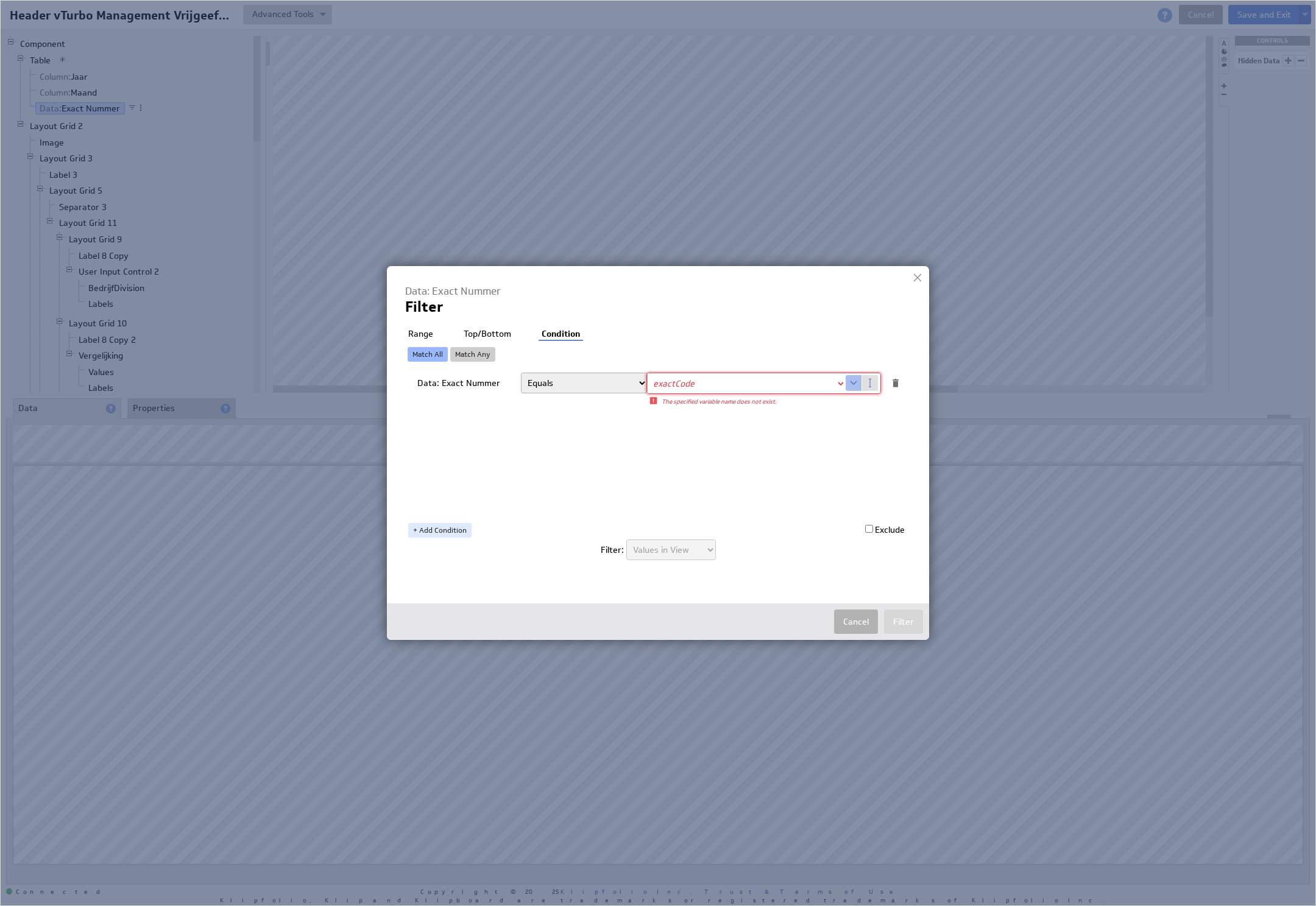
click at [714, 381] on select "Select... exactCode company.id company.name user.emailAddress user.firstName us…" at bounding box center [746, 383] width 199 height 20
click at [912, 274] on div at bounding box center [917, 277] width 18 height 18
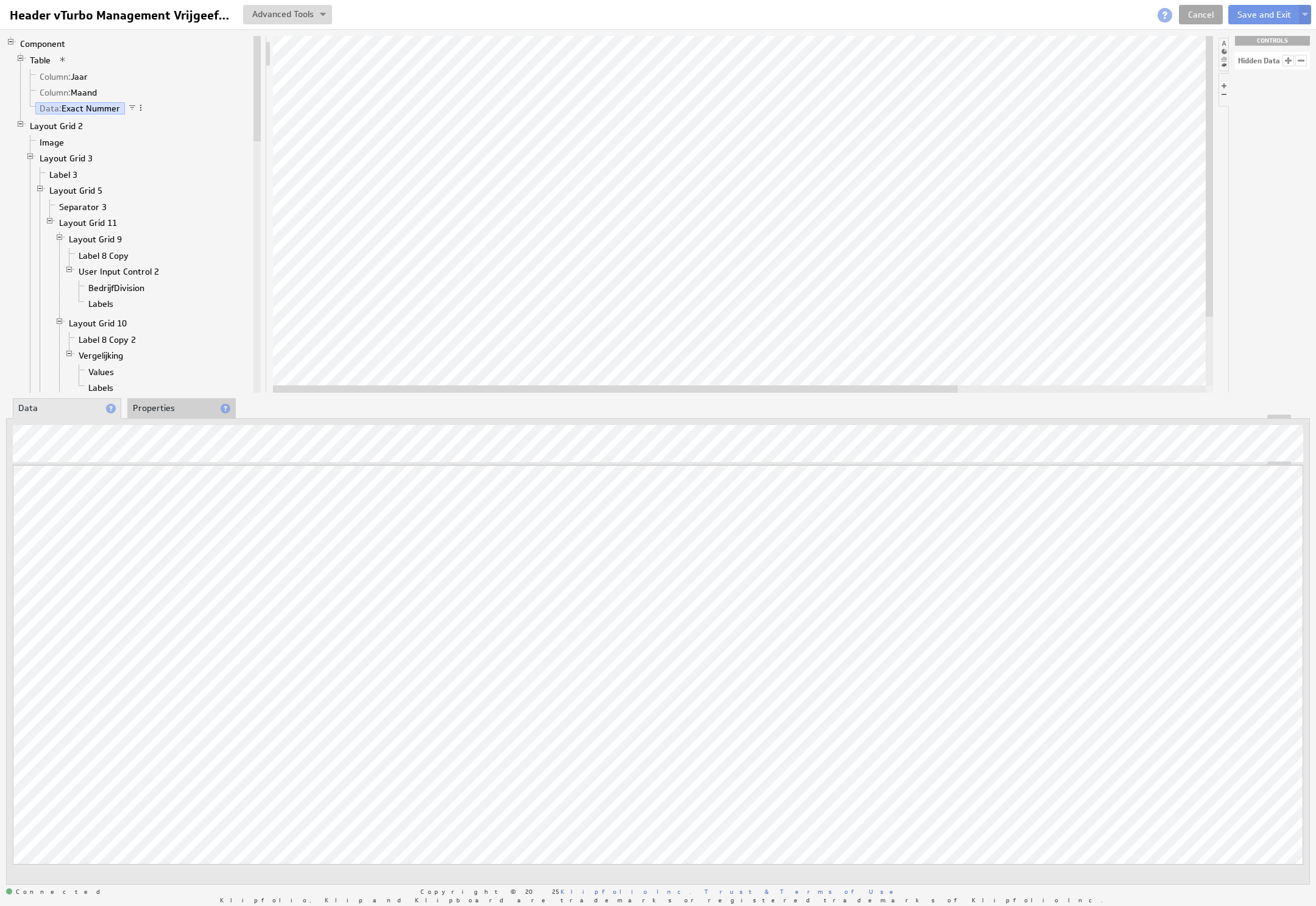
click at [1204, 16] on link "Cancel" at bounding box center [1200, 14] width 44 height 20
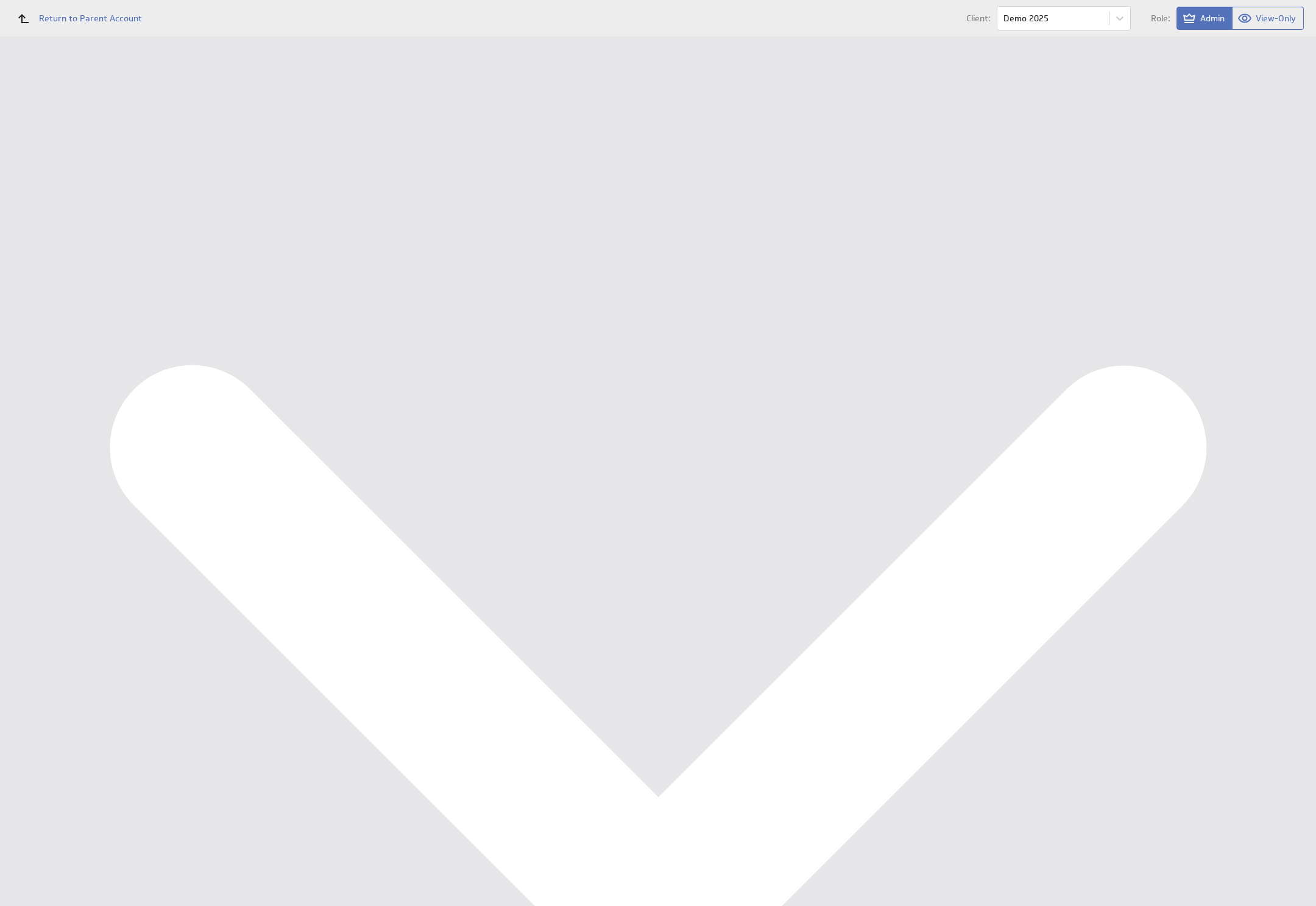
click at [126, 164] on div "Klipfolio Account" at bounding box center [79, 143] width 158 height 43
click at [87, 813] on div "Account" at bounding box center [78, 815] width 124 height 13
click at [267, 40] on link "Company" at bounding box center [261, 49] width 61 height 24
click at [268, 55] on link "Company" at bounding box center [261, 49] width 61 height 24
click at [203, 194] on link "Properties" at bounding box center [203, 196] width 42 height 11
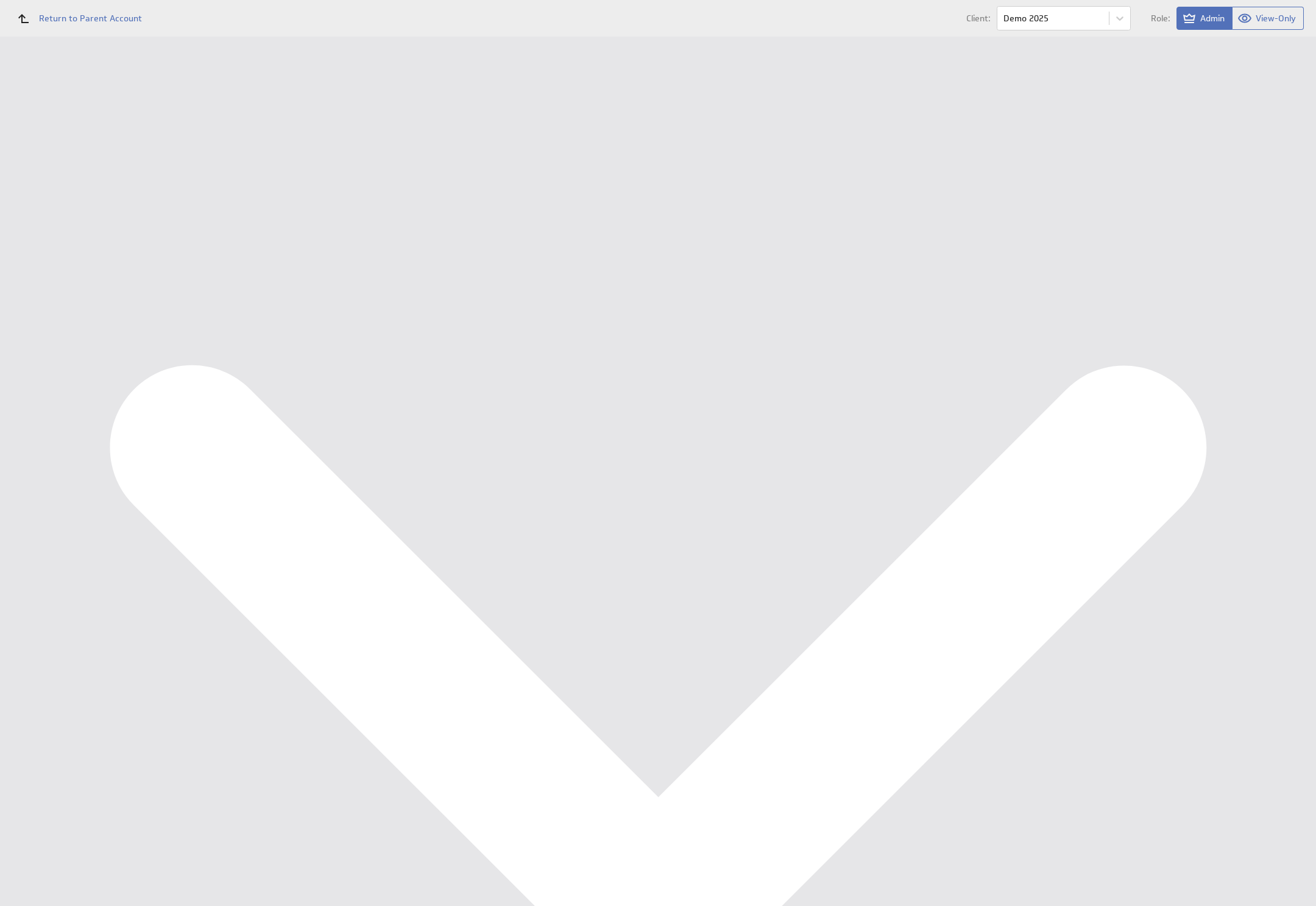
click at [1260, 266] on span "Delete" at bounding box center [1244, 261] width 77 height 12
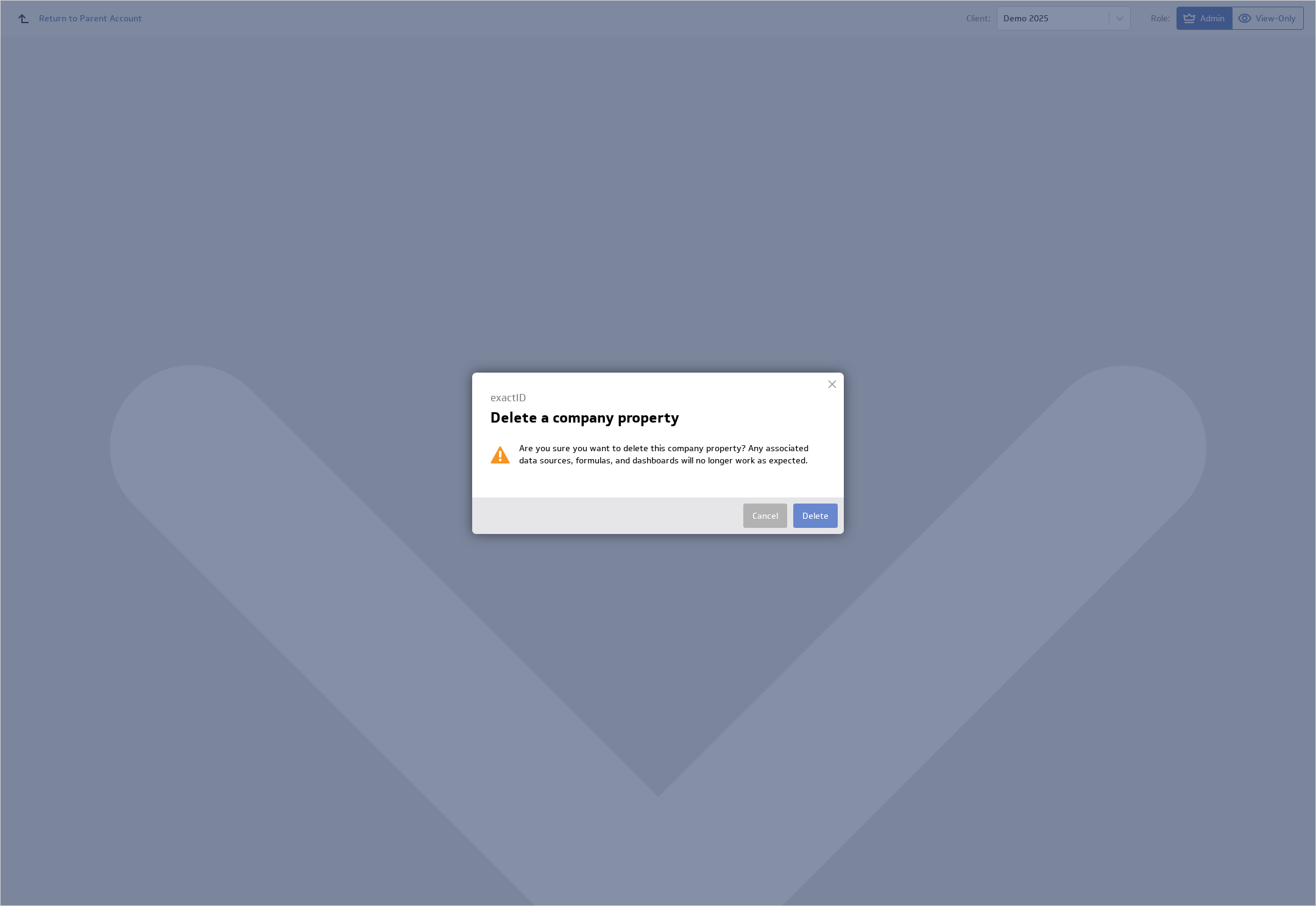
click at [806, 518] on button "Delete" at bounding box center [815, 515] width 45 height 24
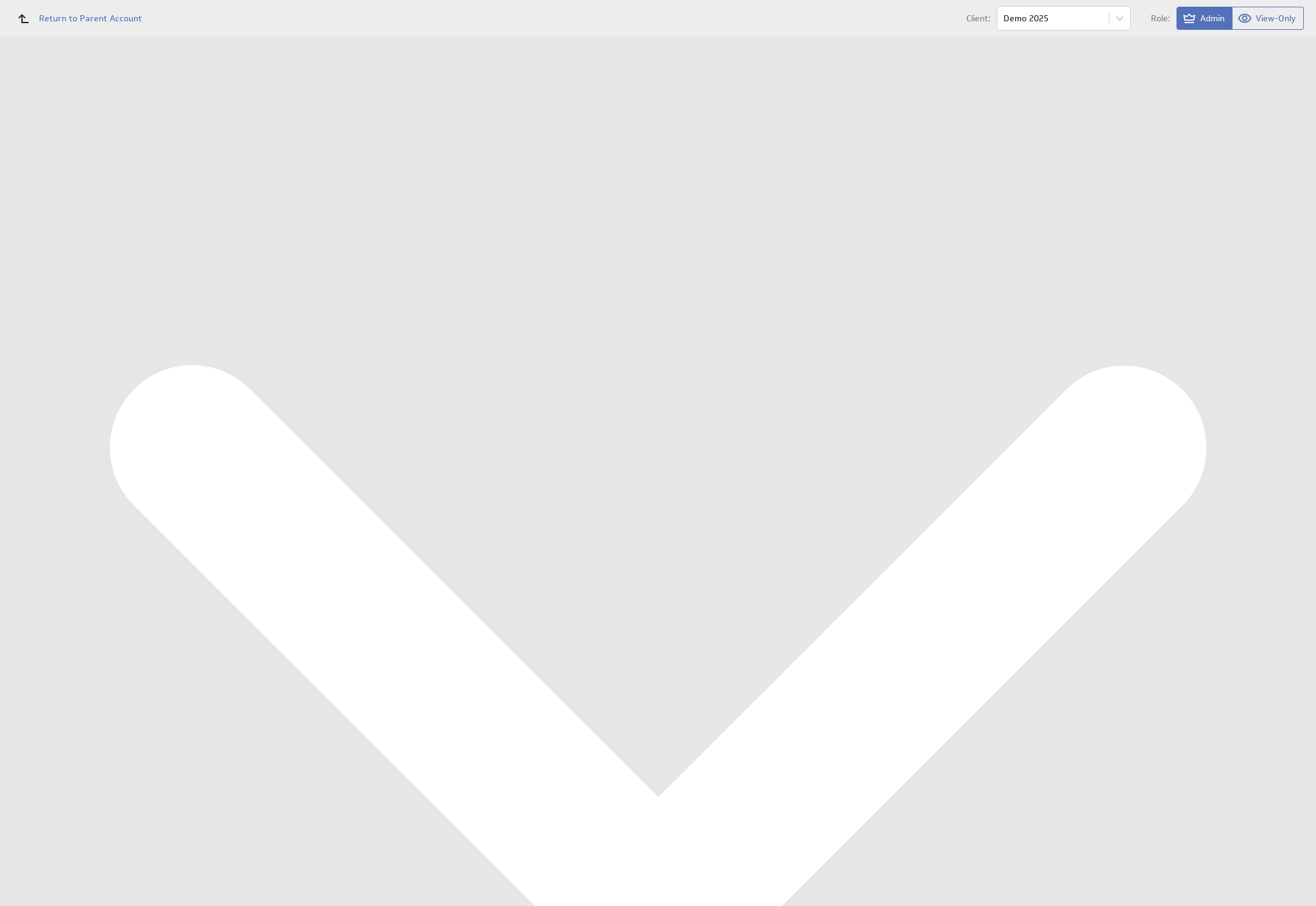
click at [447, 263] on link "Add New Company Property" at bounding box center [416, 263] width 105 height 15
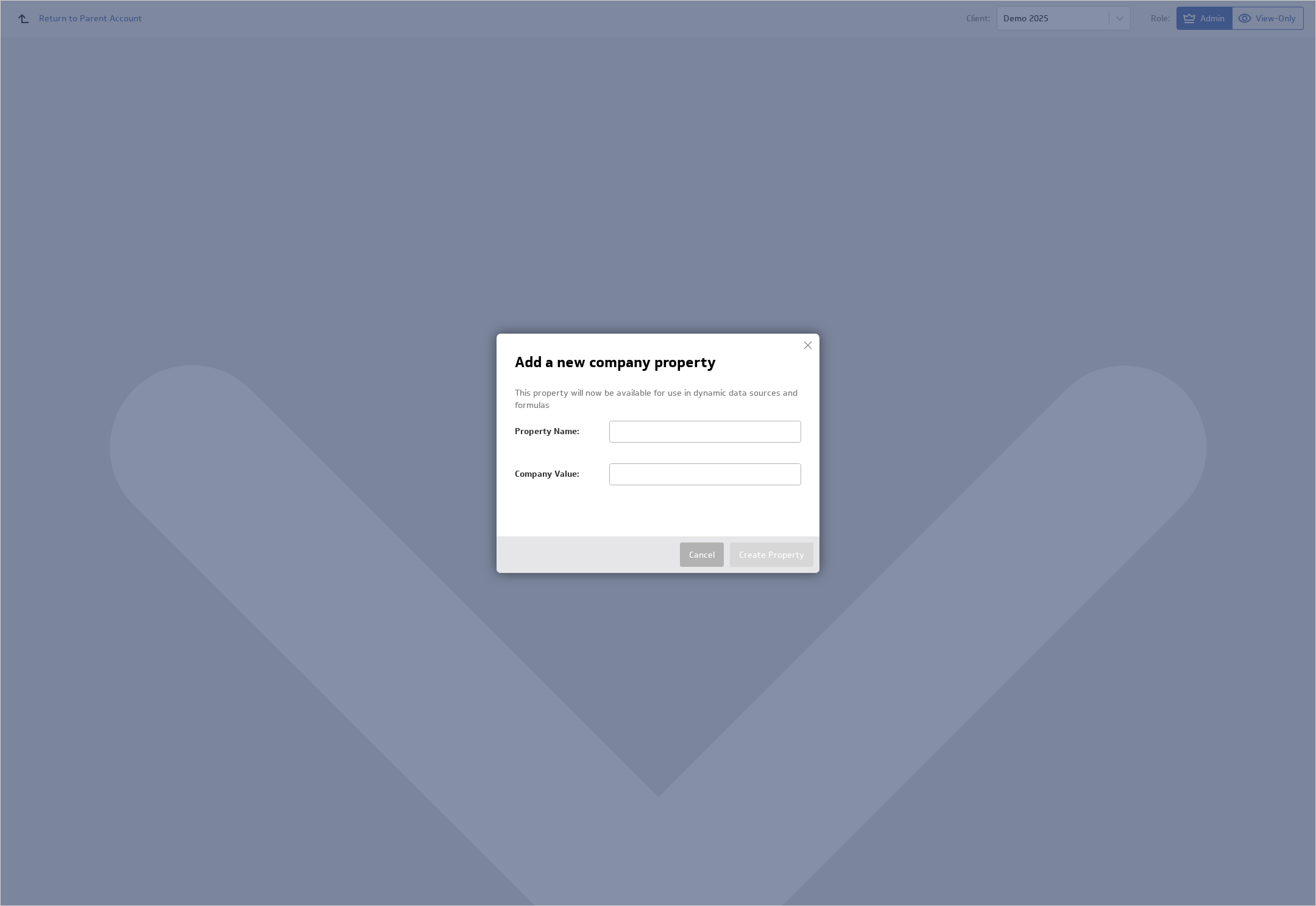
click at [656, 430] on input "text" at bounding box center [705, 432] width 192 height 22
type input "exactCode"
type input "11"
click at [759, 570] on div "Cancel Create Property" at bounding box center [658, 555] width 323 height 36
click at [759, 547] on button "Create Property" at bounding box center [771, 555] width 83 height 24
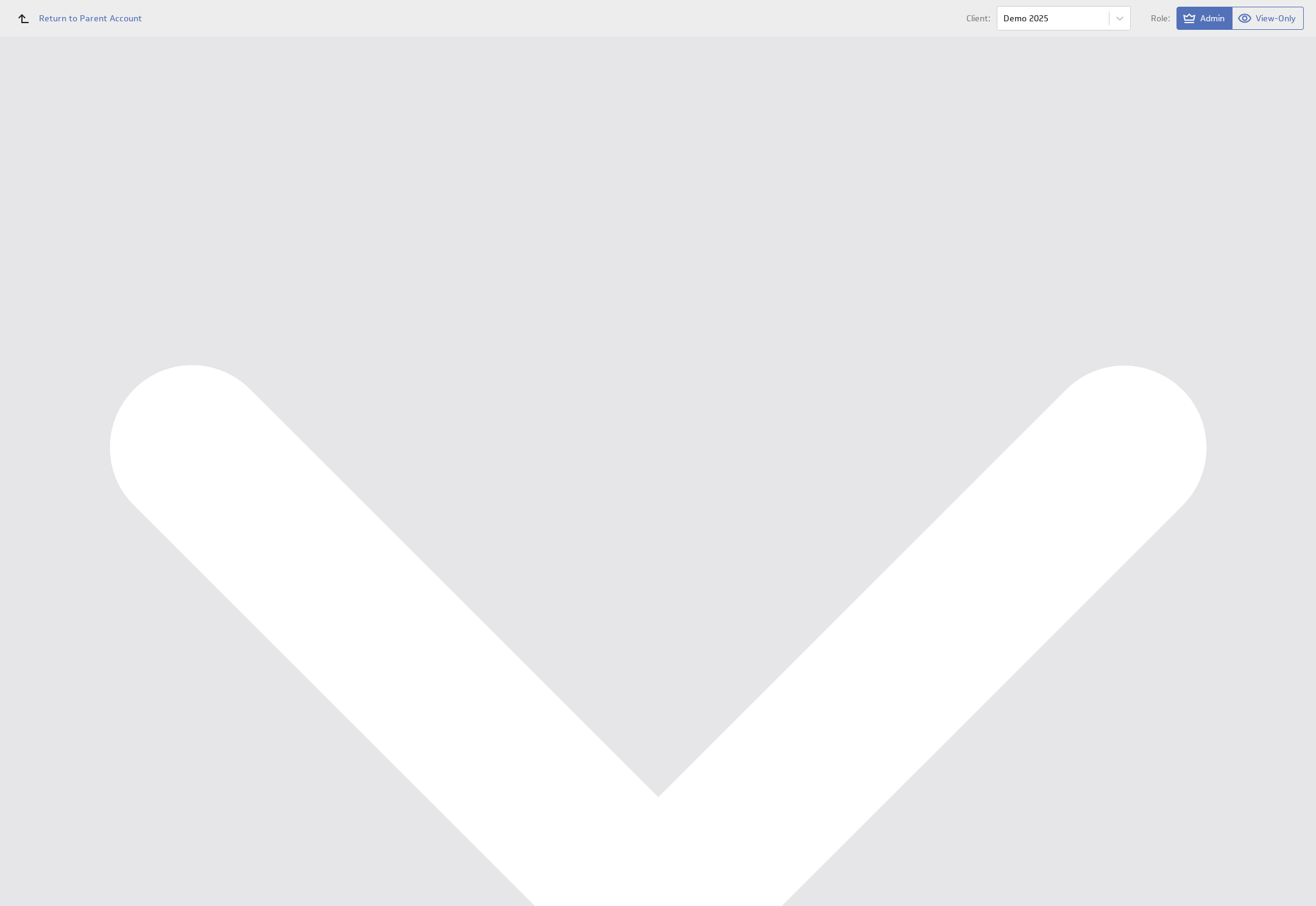
click at [579, 36] on div "Account Company Settings Usage" at bounding box center [737, 36] width 1157 height 0
click at [104, 134] on div "Management Dashboard" at bounding box center [79, 141] width 158 height 21
click at [95, 825] on div "Account" at bounding box center [79, 815] width 140 height 29
click at [314, 49] on link "Settings" at bounding box center [322, 49] width 57 height 24
click at [265, 45] on link "Company" at bounding box center [261, 49] width 61 height 24
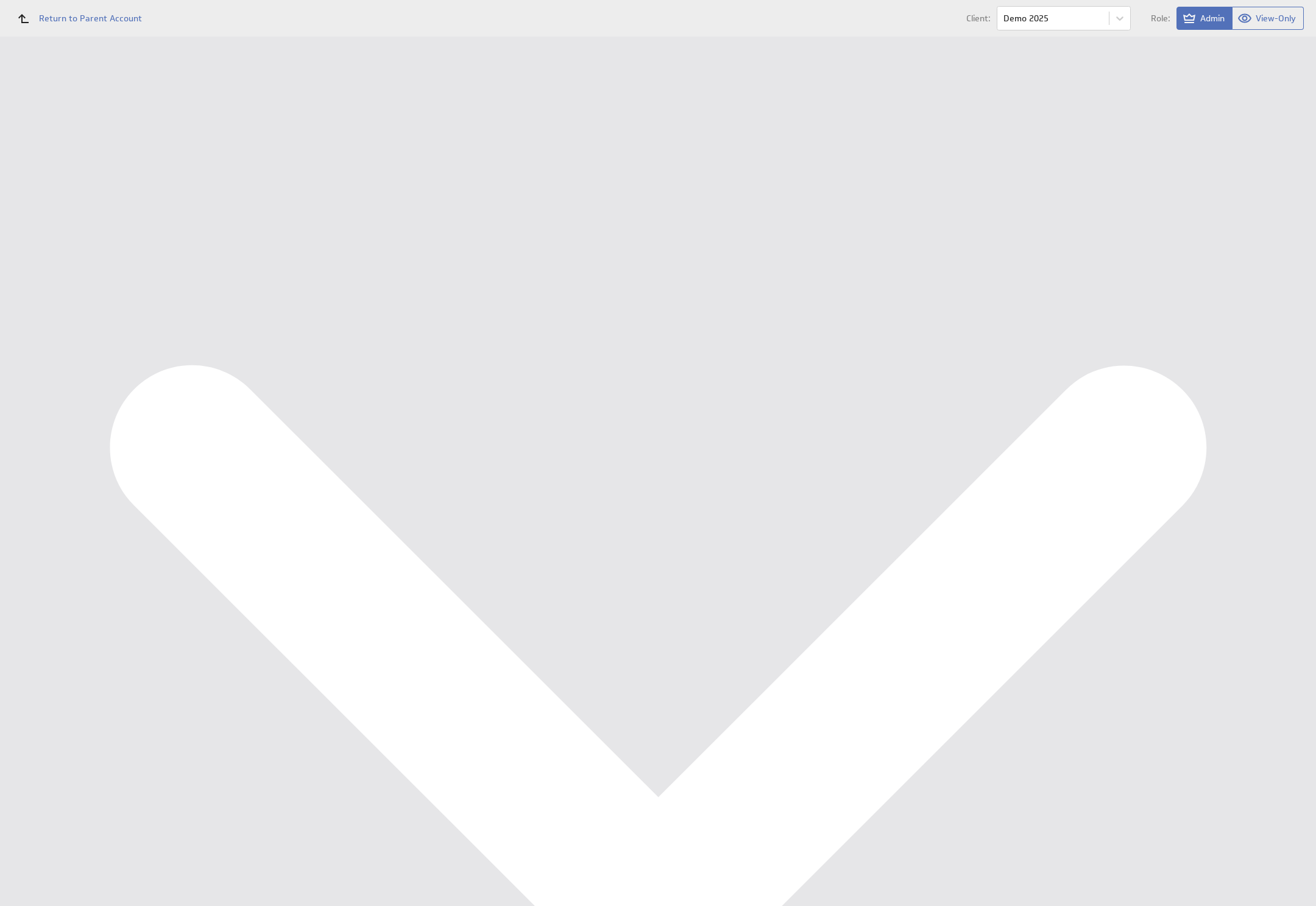
click at [266, 47] on link "Company" at bounding box center [261, 49] width 61 height 24
click at [200, 197] on link "Properties" at bounding box center [203, 196] width 42 height 11
click at [308, 51] on link "Settings" at bounding box center [322, 49] width 57 height 24
click at [189, 173] on link "General" at bounding box center [197, 173] width 30 height 11
click at [470, 234] on link "Edit" at bounding box center [472, 232] width 23 height 15
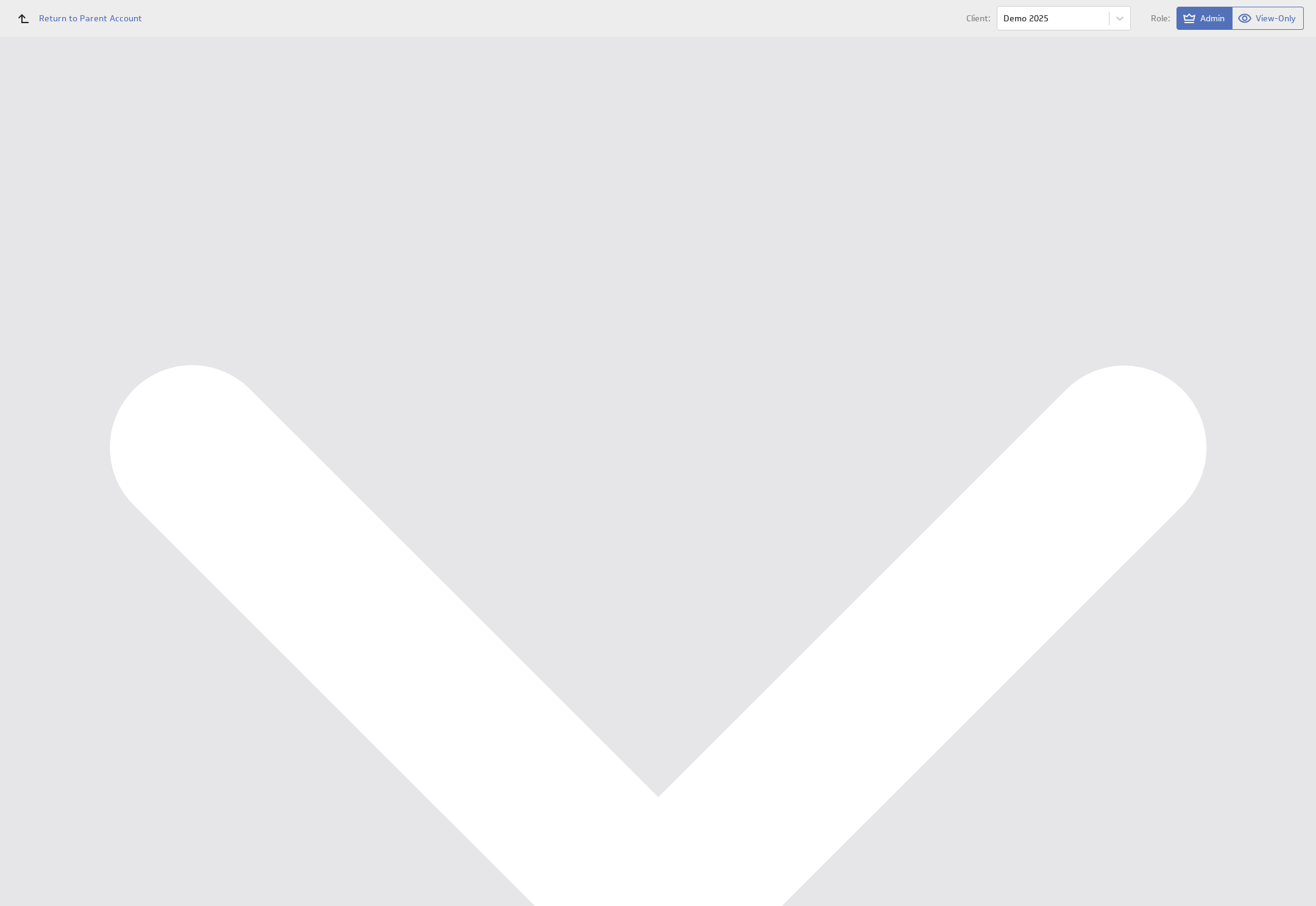
click at [552, 321] on span "(GMT-0:00) GMT" at bounding box center [535, 312] width 130 height 18
type input "amsterdam"
click at [536, 434] on select "Albanian Albanian (Albania) Arabic Arabic (Algeria) Arabic (Bahrain) Arabic (Eg…" at bounding box center [541, 438] width 152 height 21
click at [541, 428] on select "Albanian Albanian (Albania) Arabic Arabic (Algeria) Arabic (Bahrain) Arabic (Eg…" at bounding box center [541, 438] width 152 height 21
select select "nl-NL"
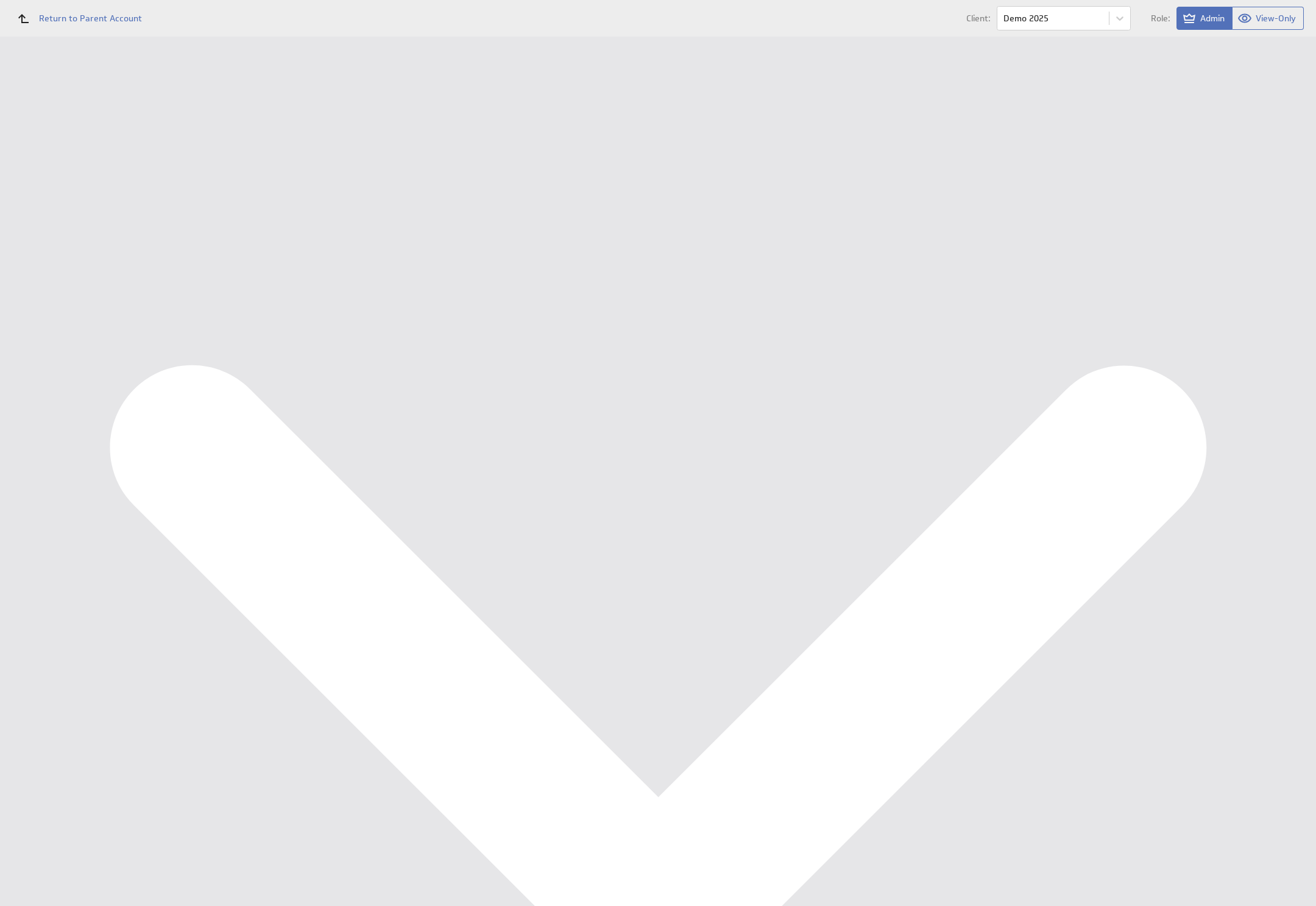
click at [539, 624] on div "Settings: Demo 2025 Branding Security General" at bounding box center [737, 346] width 1133 height 559
click at [414, 607] on input "Save" at bounding box center [418, 601] width 38 height 24
click at [77, 136] on div "Management Dashboard" at bounding box center [91, 141] width 123 height 11
click at [89, 220] on div "Data Sources" at bounding box center [79, 219] width 100 height 14
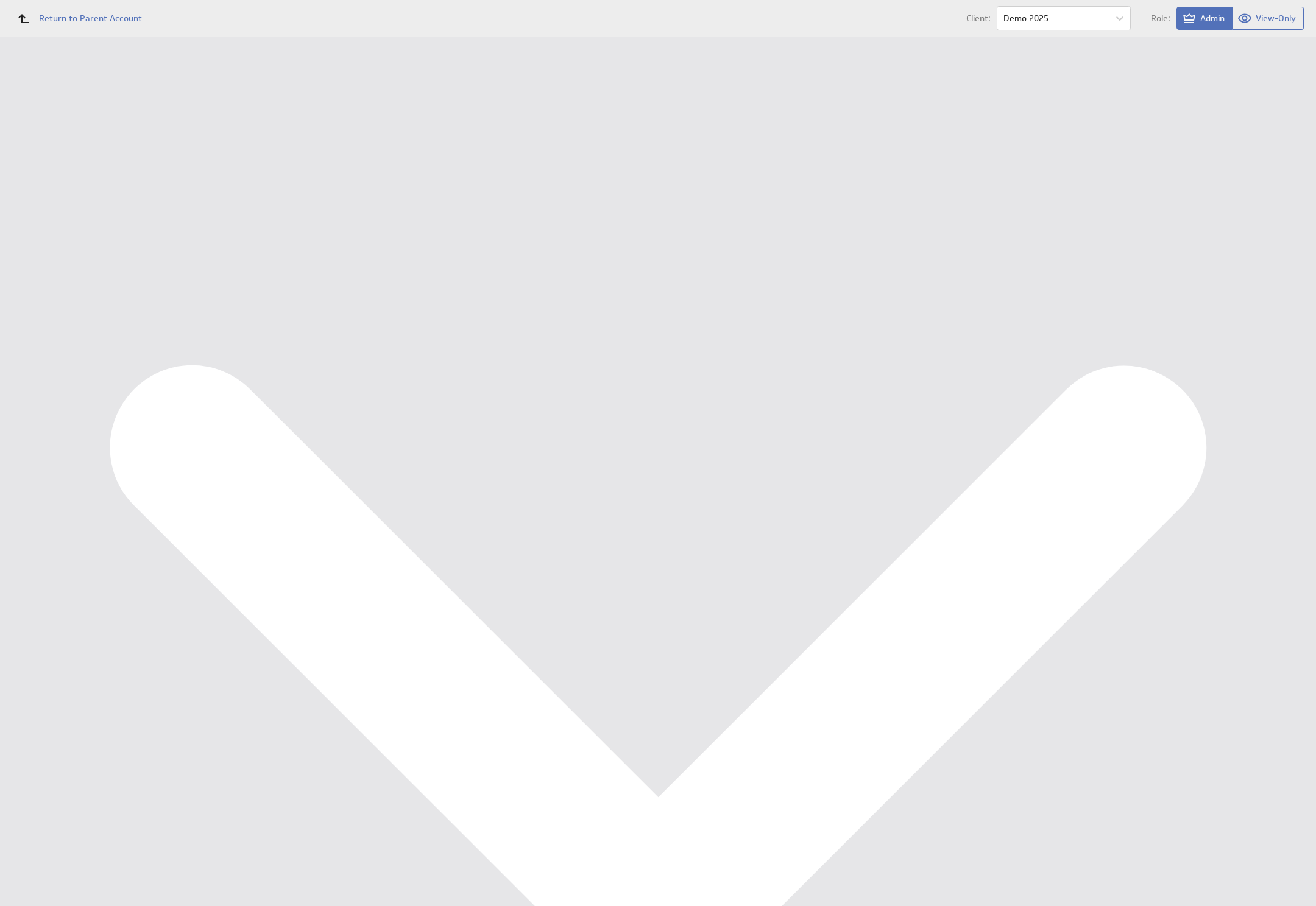
click at [80, 141] on div "Management Dashboard" at bounding box center [91, 141] width 123 height 11
click at [1127, 16] on body "Return to Parent Account Client: Demo 2025 Role: Admin View-Only (no message) D…" at bounding box center [658, 453] width 1316 height 906
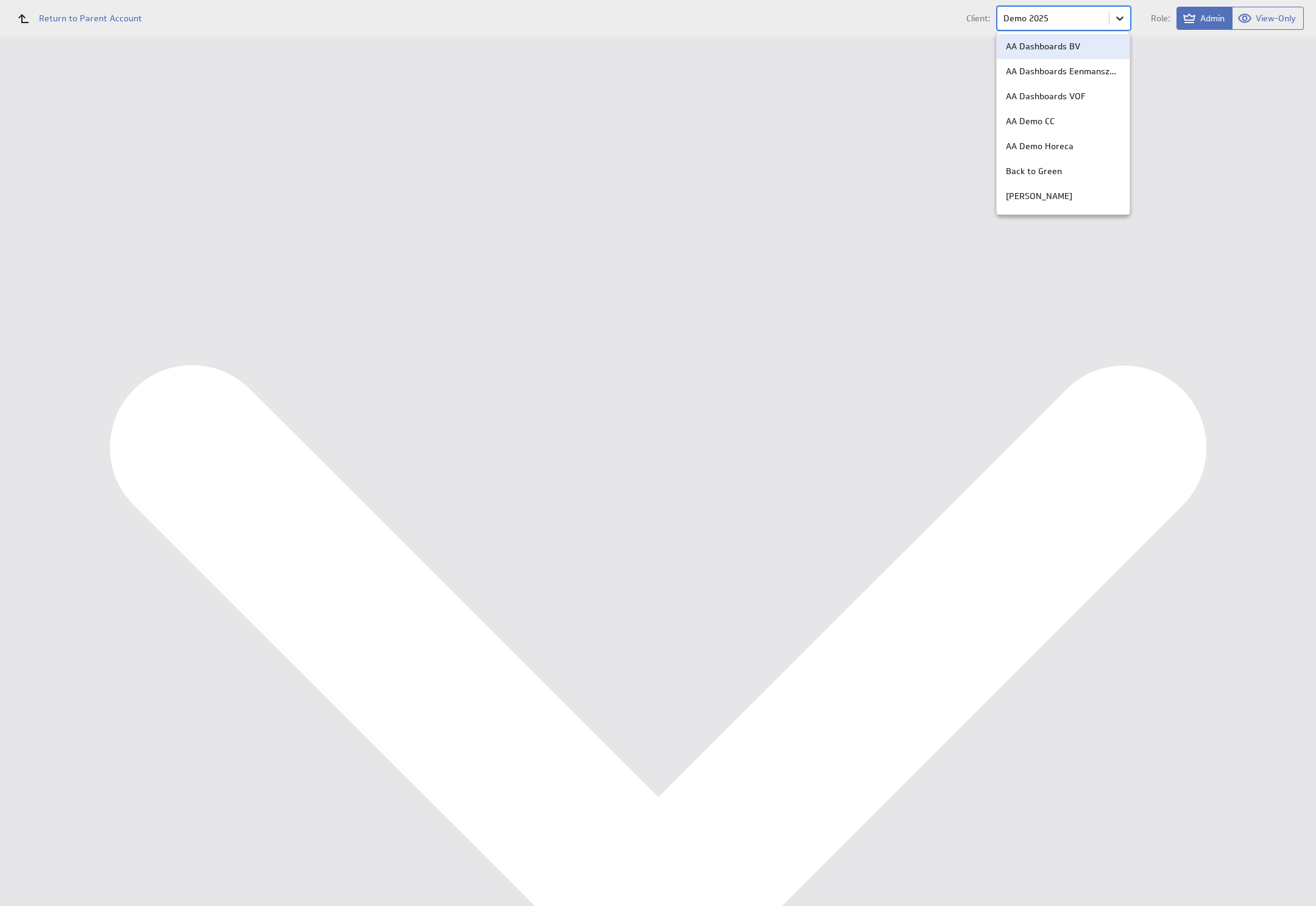
scroll to position [720, 0]
click at [1042, 171] on p "Wasombouw" at bounding box center [1031, 175] width 50 height 13
